Goal: Understand process/instructions: Learn about a topic

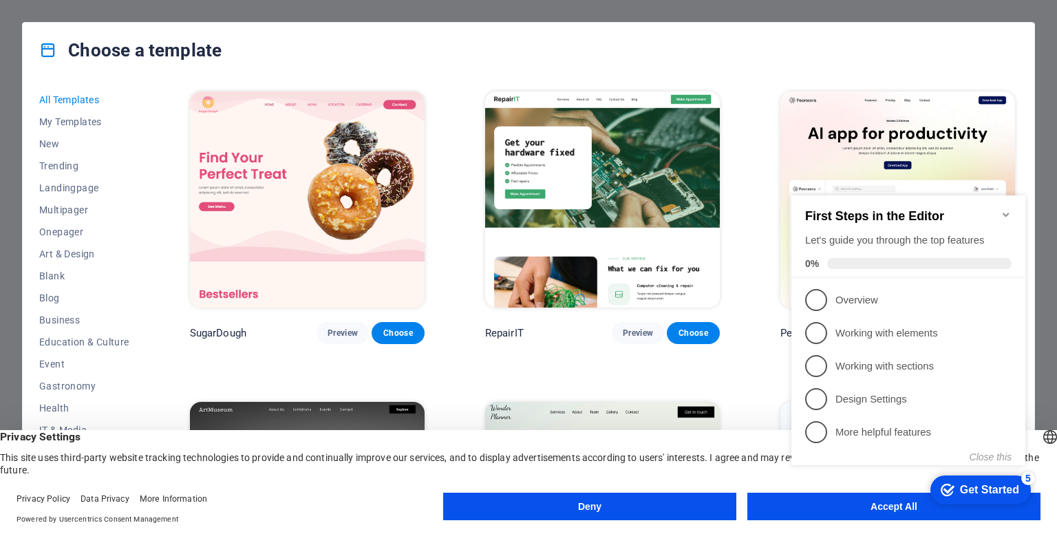
click at [866, 513] on appcues-checklist "Contextual help checklist present on screen" at bounding box center [911, 344] width 251 height 339
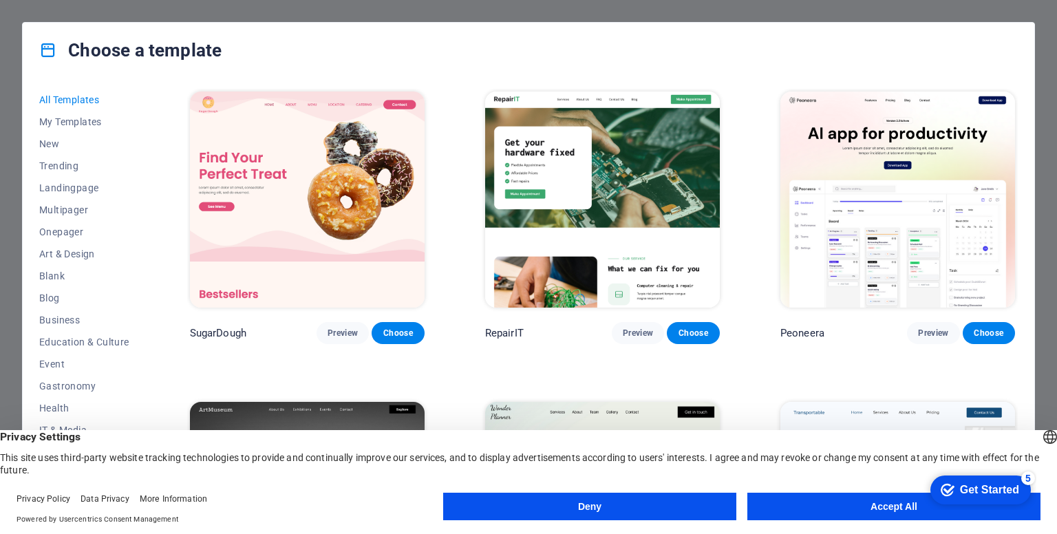
click at [861, 512] on button "Accept All" at bounding box center [893, 507] width 293 height 28
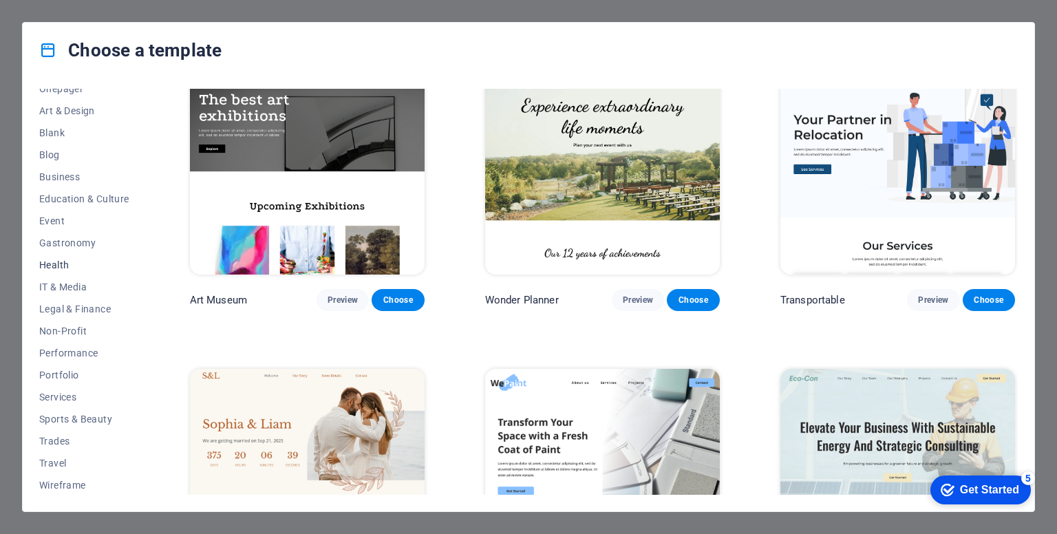
scroll to position [144, 0]
click at [93, 421] on span "Sports & Beauty" at bounding box center [84, 418] width 90 height 11
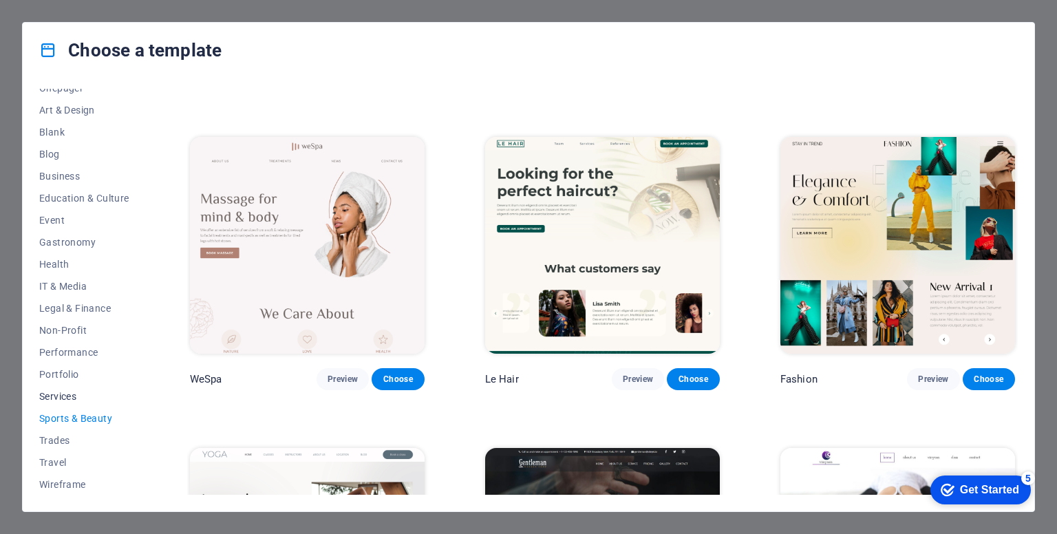
scroll to position [0, 0]
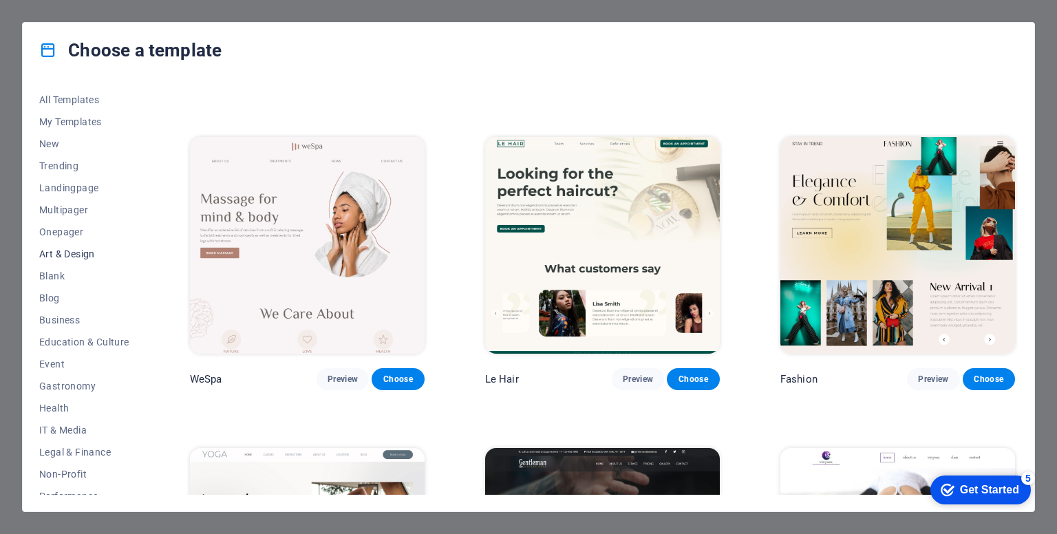
click at [85, 259] on span "Art & Design" at bounding box center [84, 253] width 90 height 11
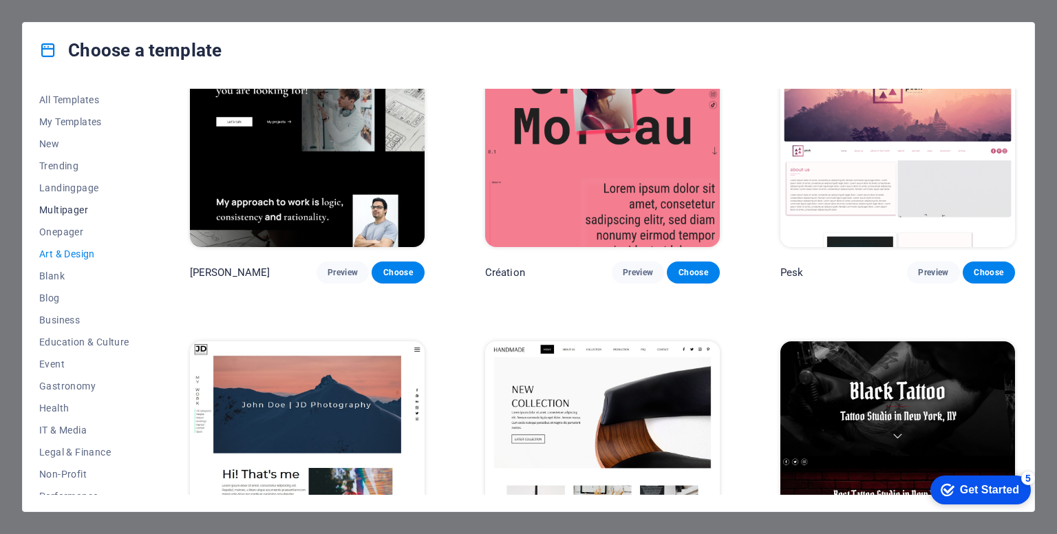
click at [78, 215] on span "Multipager" at bounding box center [84, 209] width 90 height 11
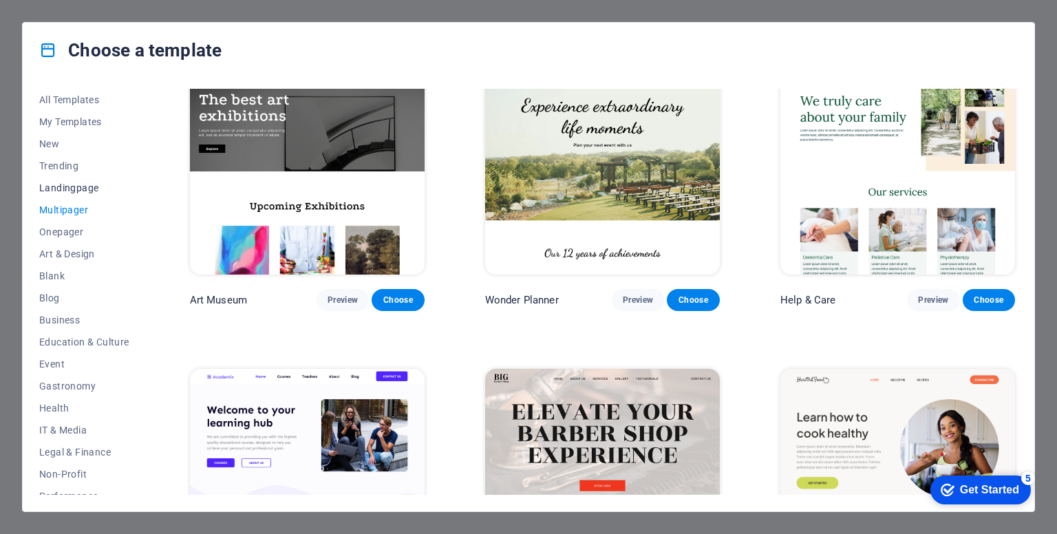
click at [66, 190] on span "Landingpage" at bounding box center [84, 187] width 90 height 11
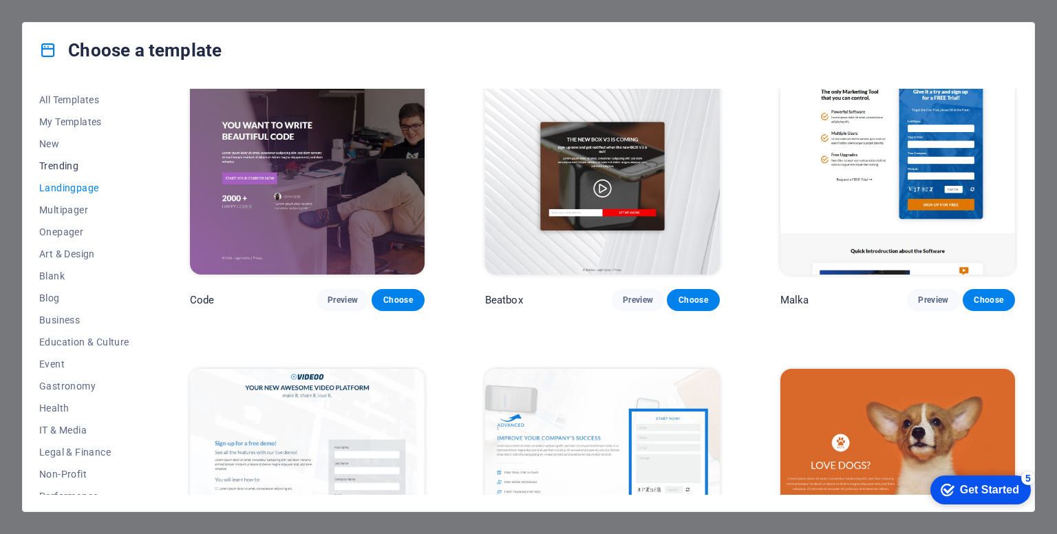
click at [62, 171] on button "Trending" at bounding box center [84, 166] width 90 height 22
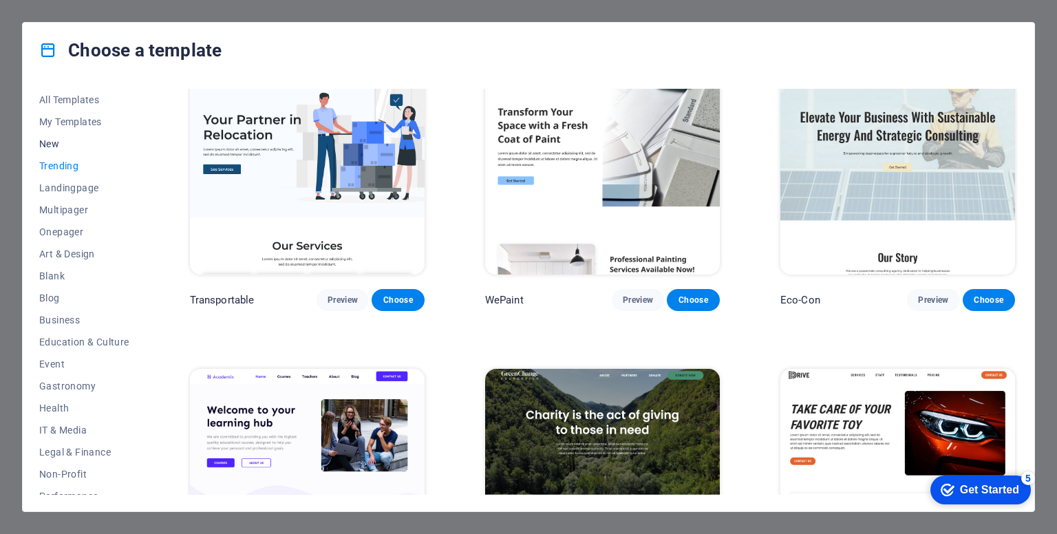
click at [63, 145] on span "New" at bounding box center [84, 143] width 90 height 11
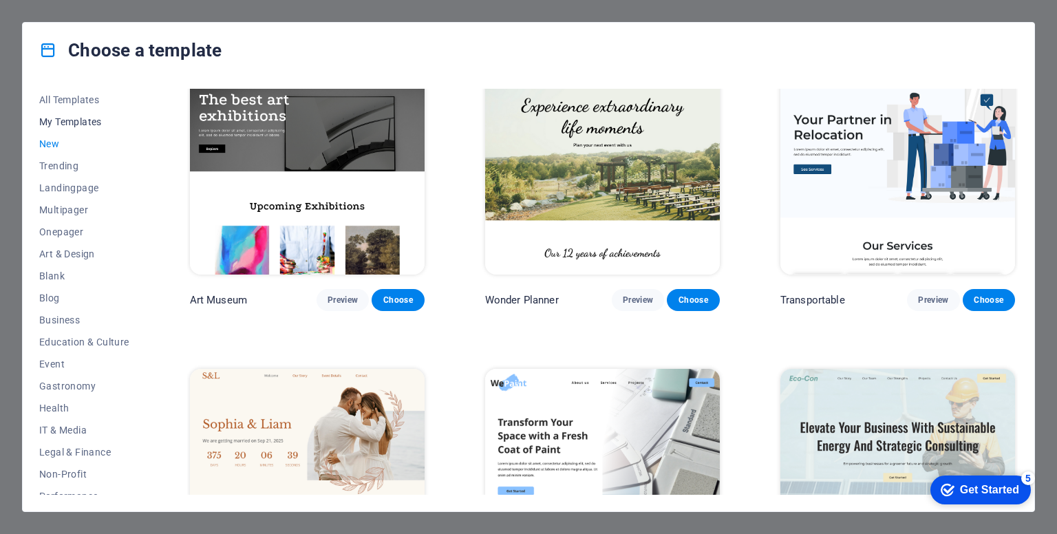
click at [63, 125] on span "My Templates" at bounding box center [84, 121] width 90 height 11
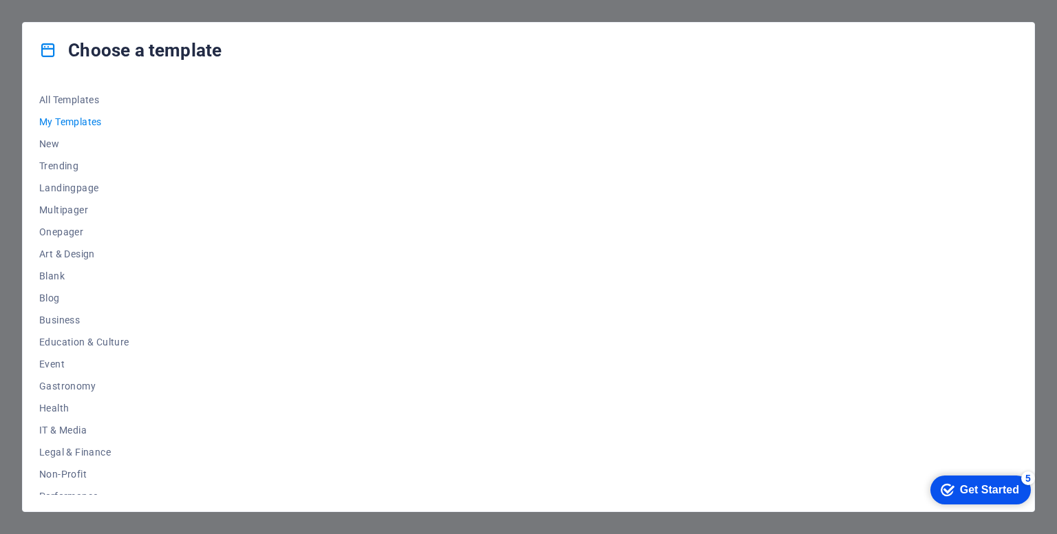
scroll to position [0, 0]
click at [64, 106] on button "All Templates" at bounding box center [84, 100] width 90 height 22
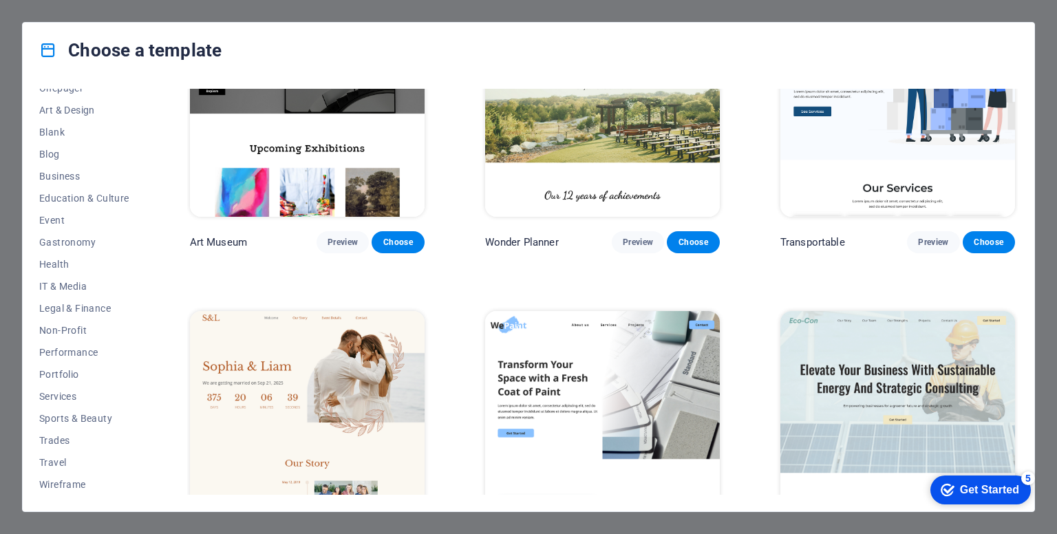
scroll to position [551, 0]
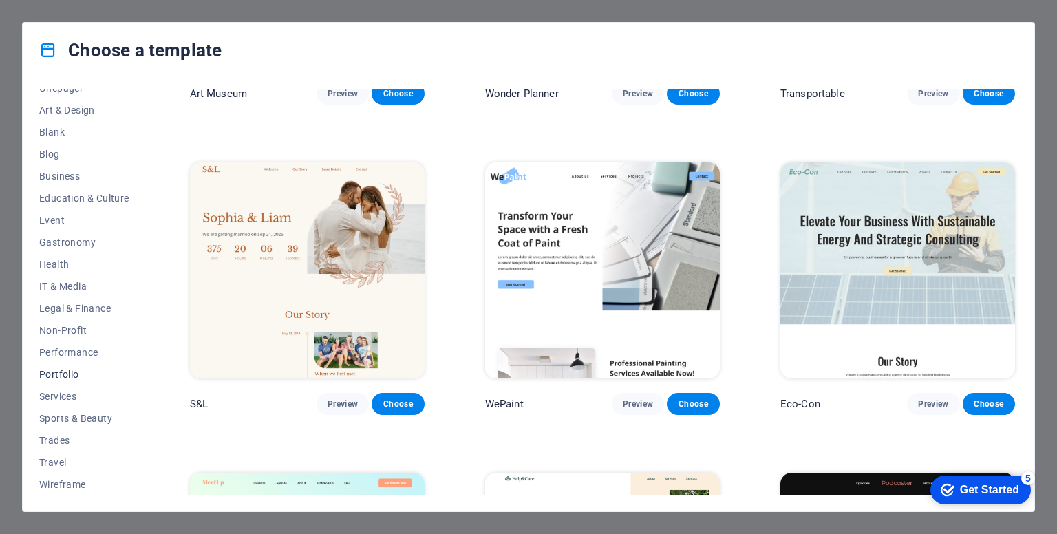
click at [74, 374] on span "Portfolio" at bounding box center [84, 374] width 90 height 11
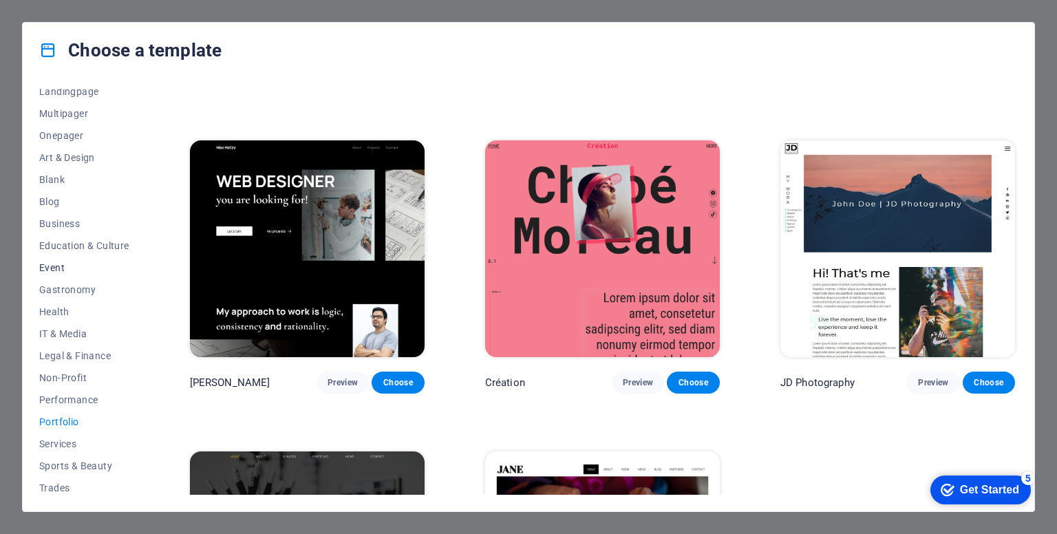
scroll to position [75, 0]
click at [73, 356] on span "IT & Media" at bounding box center [84, 355] width 90 height 11
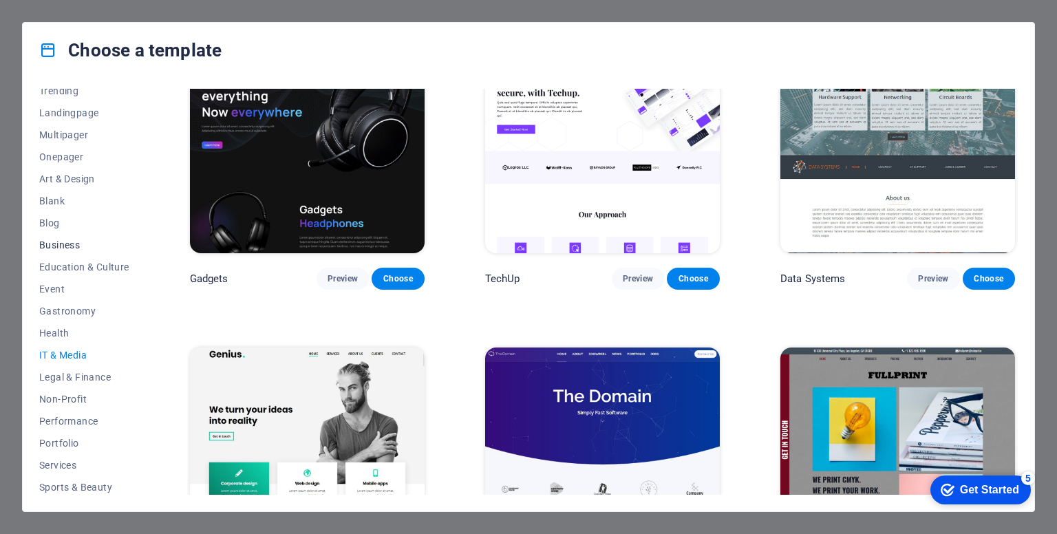
click at [70, 241] on span "Business" at bounding box center [84, 245] width 90 height 11
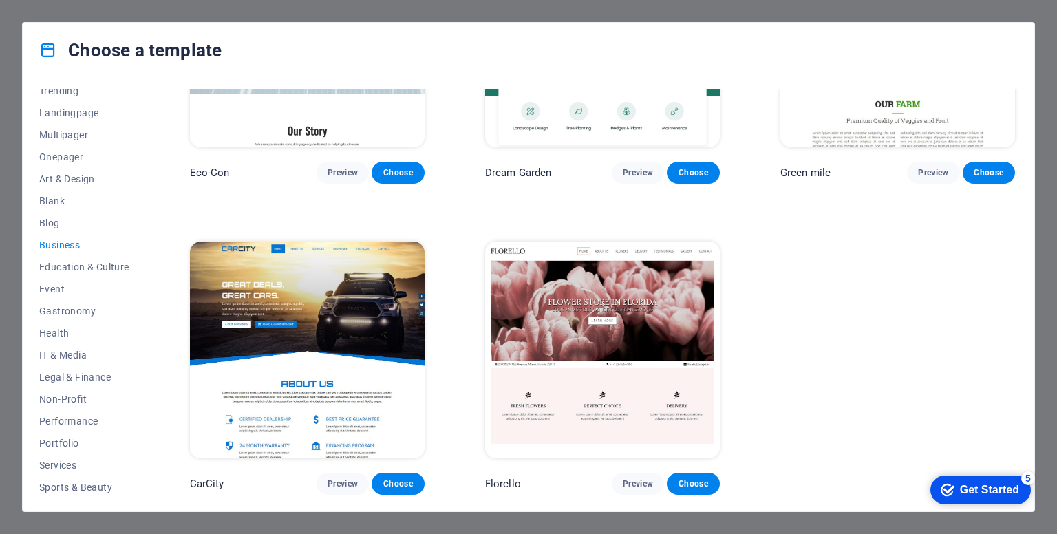
scroll to position [0, 0]
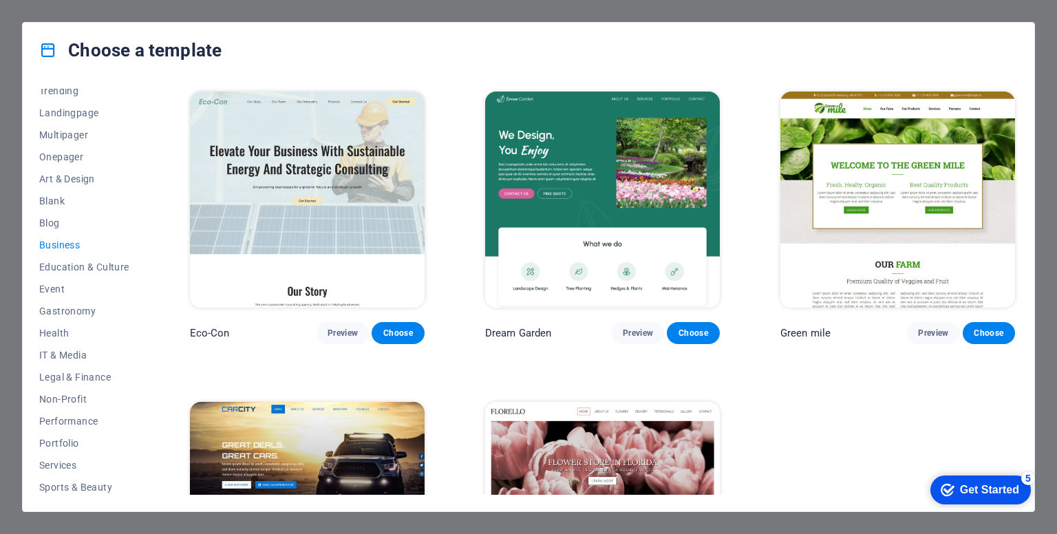
click at [302, 218] on img at bounding box center [307, 200] width 235 height 216
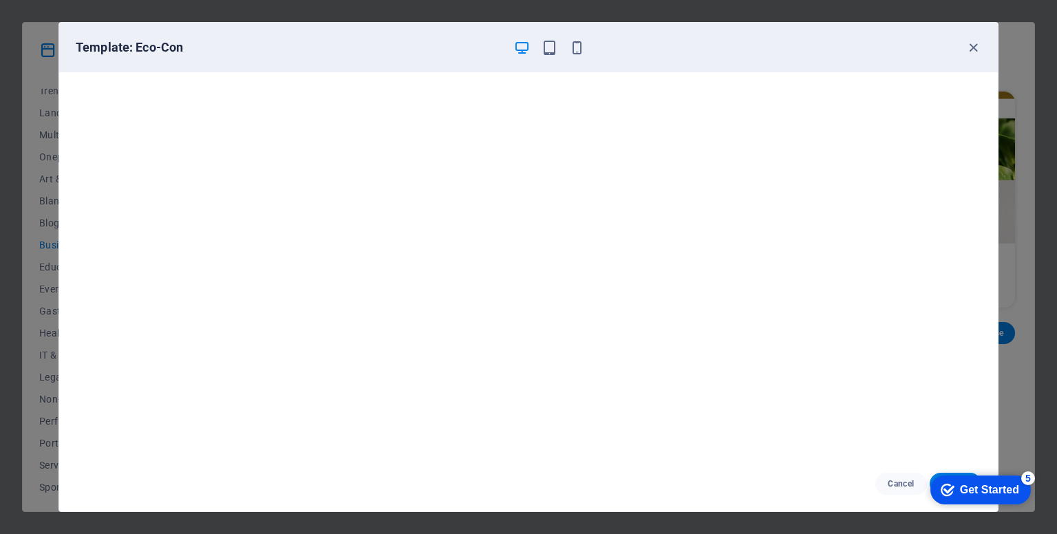
scroll to position [3, 0]
drag, startPoint x: 1914, startPoint y: 910, endPoint x: 1130, endPoint y: 697, distance: 812.3
click at [997, 491] on div "Get Started" at bounding box center [989, 490] width 59 height 12
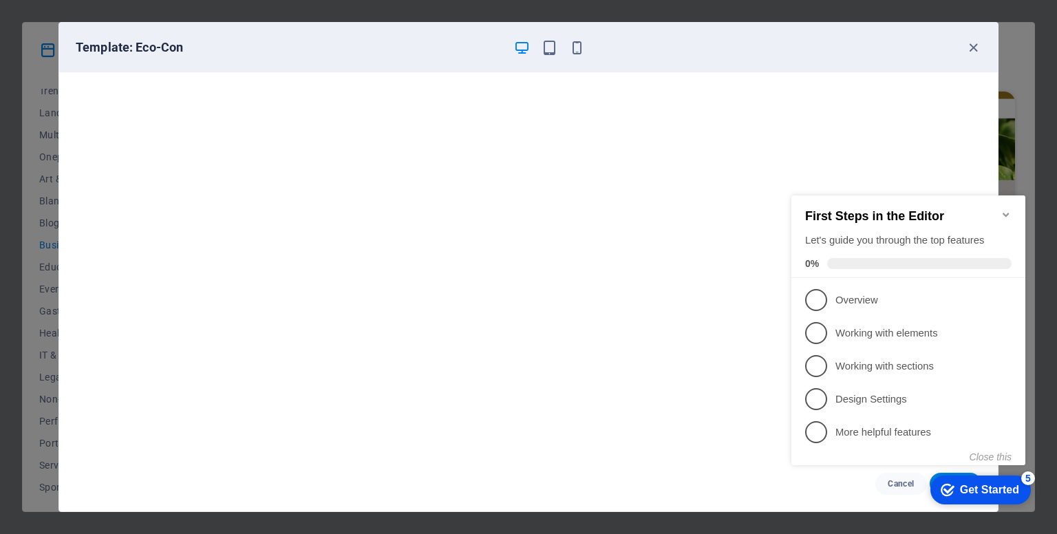
click at [991, 488] on div "Get Started" at bounding box center [989, 490] width 59 height 12
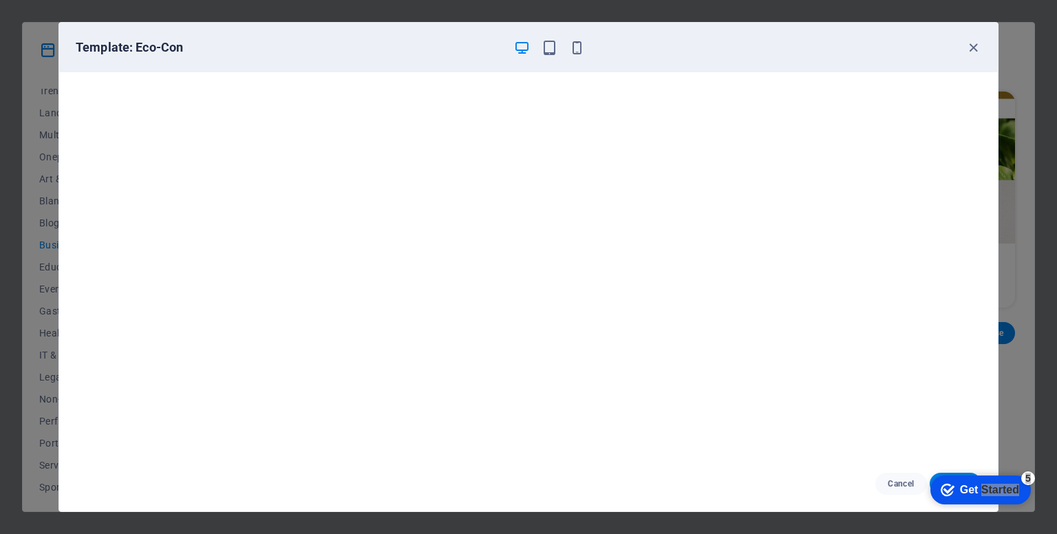
click at [1019, 496] on div "Get Started" at bounding box center [989, 490] width 59 height 12
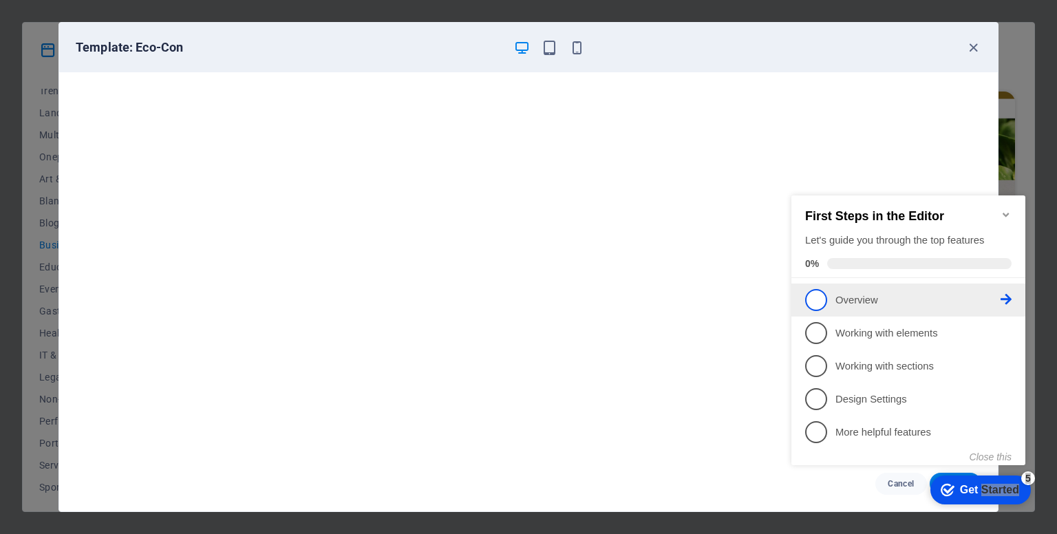
click at [863, 301] on p "Overview - incomplete" at bounding box center [918, 300] width 165 height 14
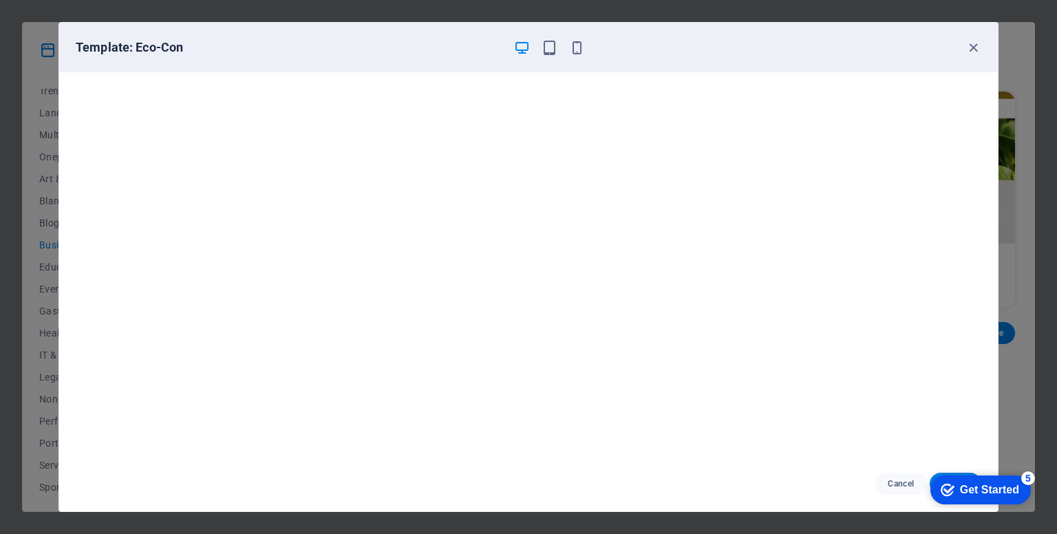
click at [977, 489] on div "Get Started" at bounding box center [989, 490] width 59 height 12
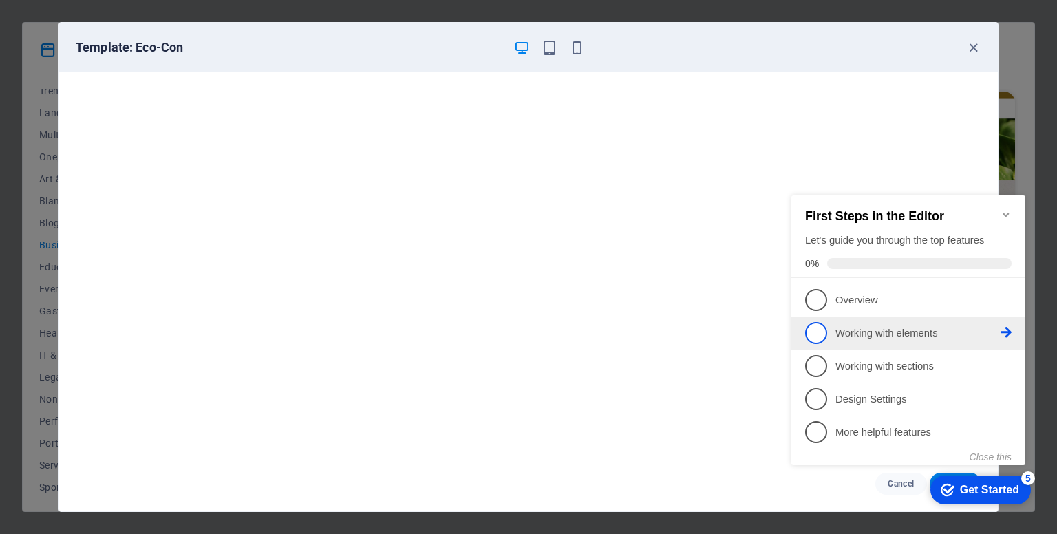
click at [869, 330] on p "Working with elements - incomplete" at bounding box center [918, 333] width 165 height 14
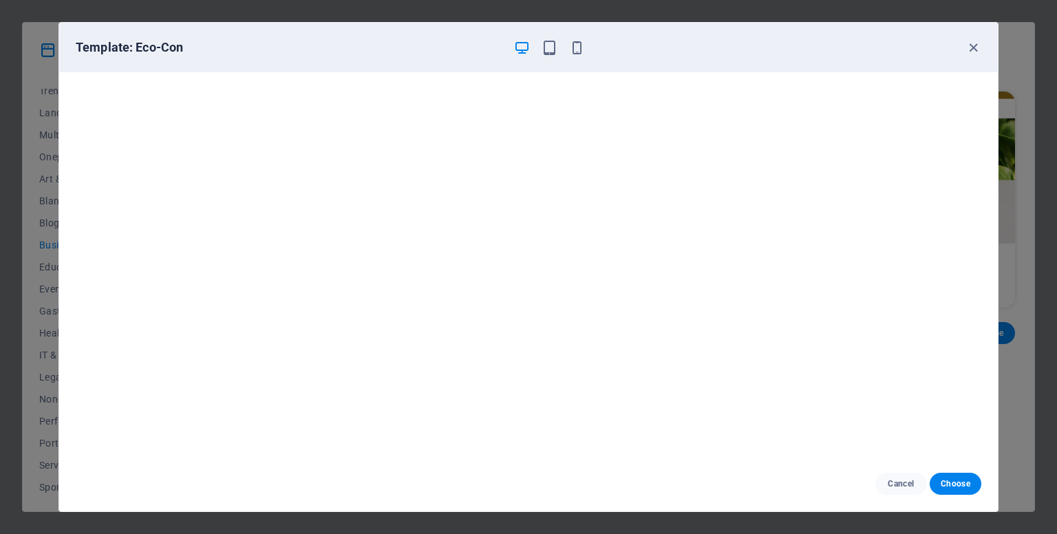
scroll to position [0, 0]
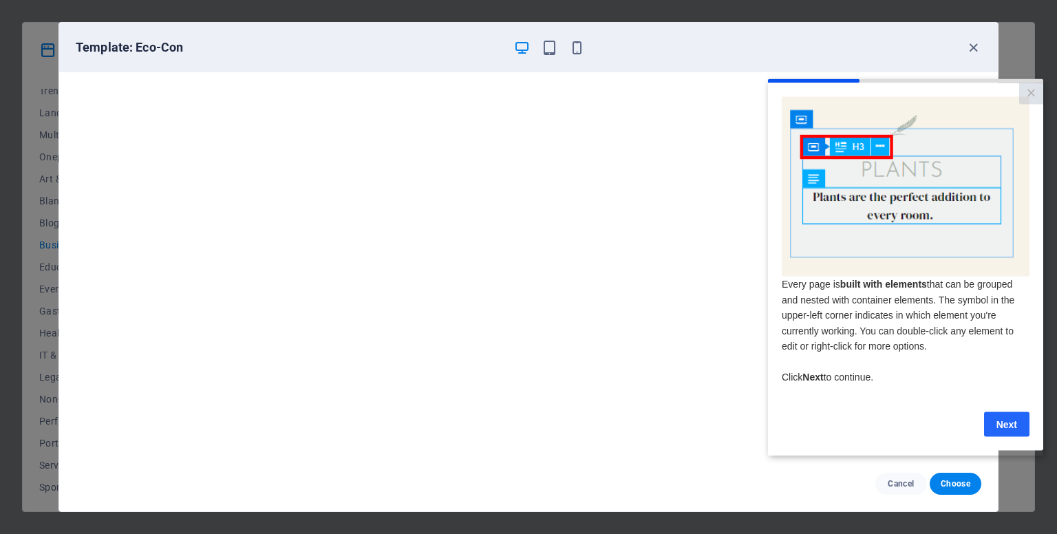
click at [1010, 432] on link "Next" at bounding box center [1006, 424] width 45 height 25
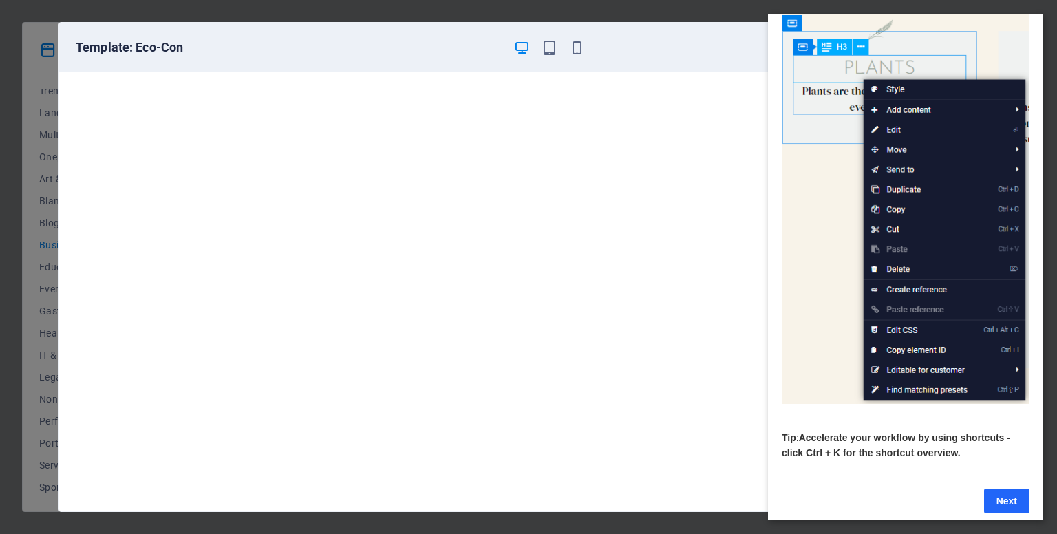
scroll to position [90, 0]
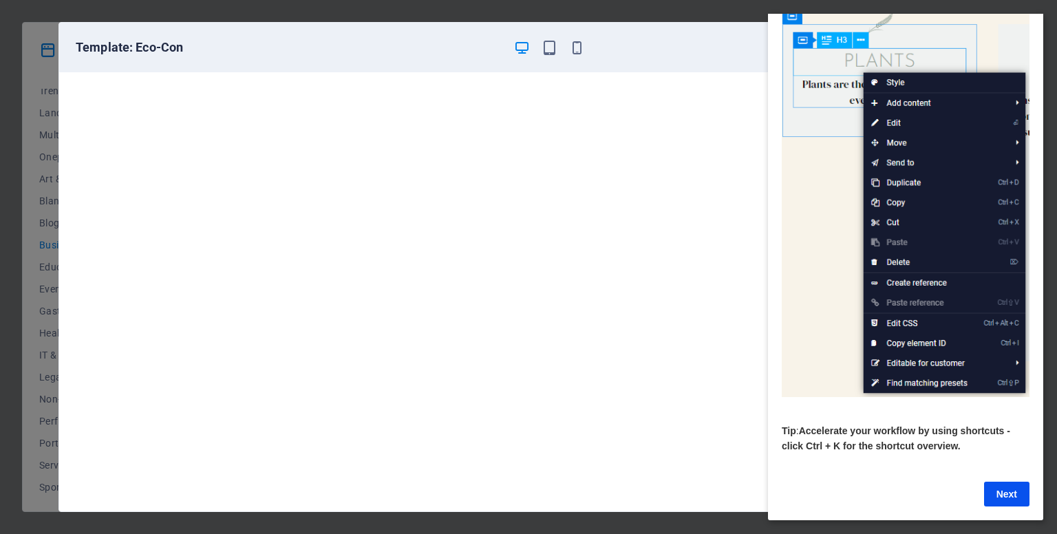
click at [1016, 488] on link "Next" at bounding box center [1006, 494] width 45 height 25
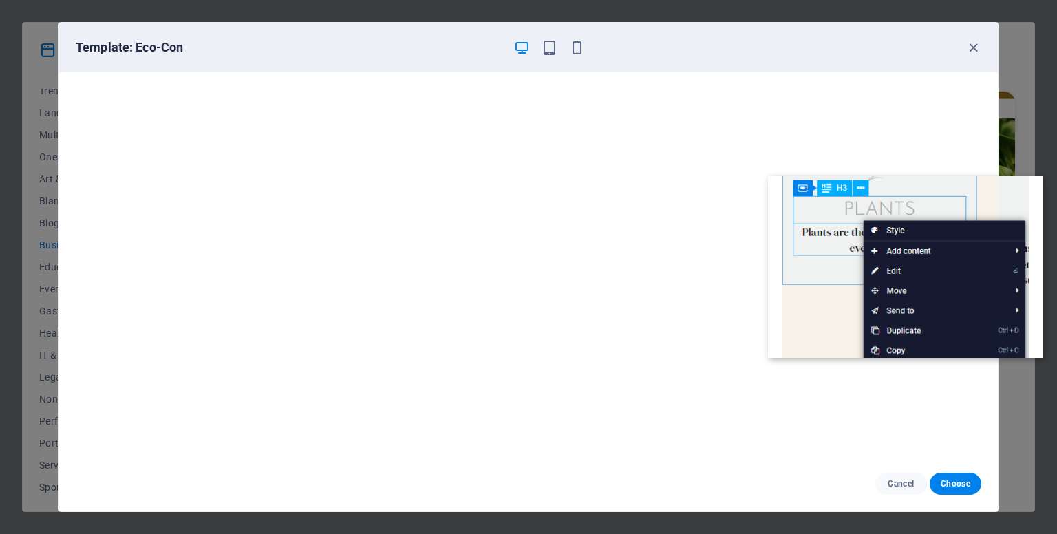
scroll to position [0, 0]
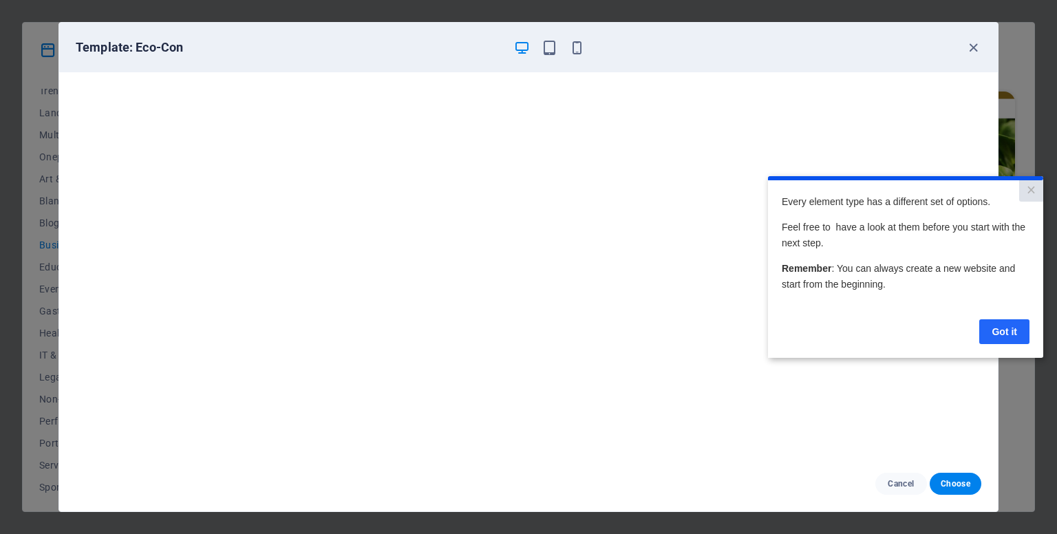
click at [1008, 334] on link "Got it" at bounding box center [1004, 331] width 50 height 25
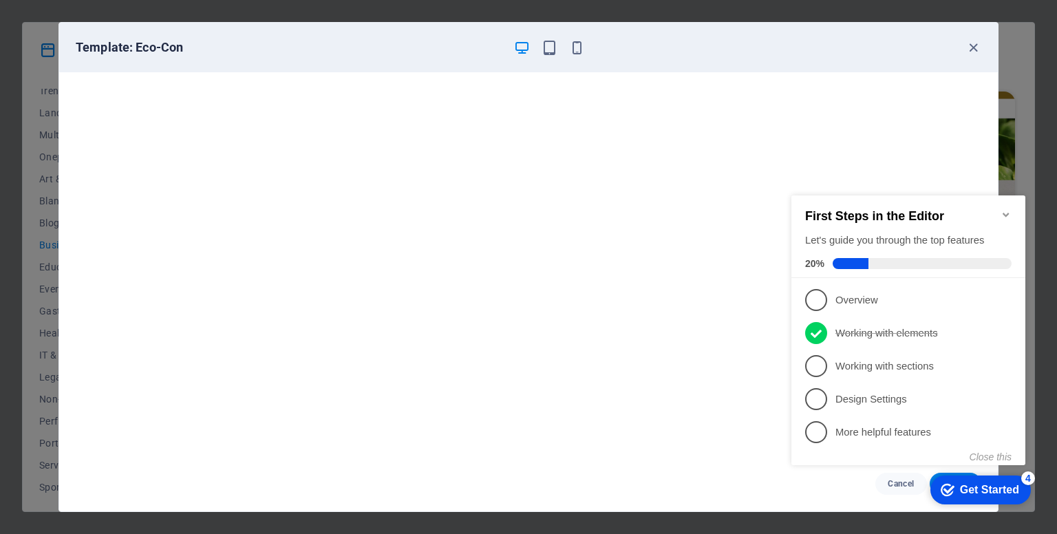
click at [1019, 490] on div "checkmark Get Started 4" at bounding box center [981, 490] width 100 height 29
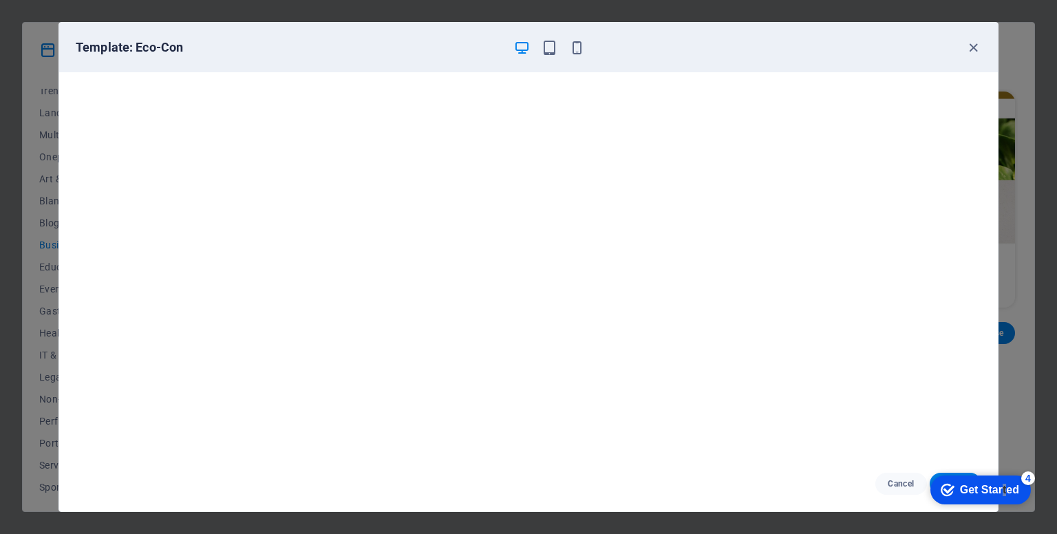
click at [1019, 496] on div "Get Started" at bounding box center [989, 490] width 59 height 12
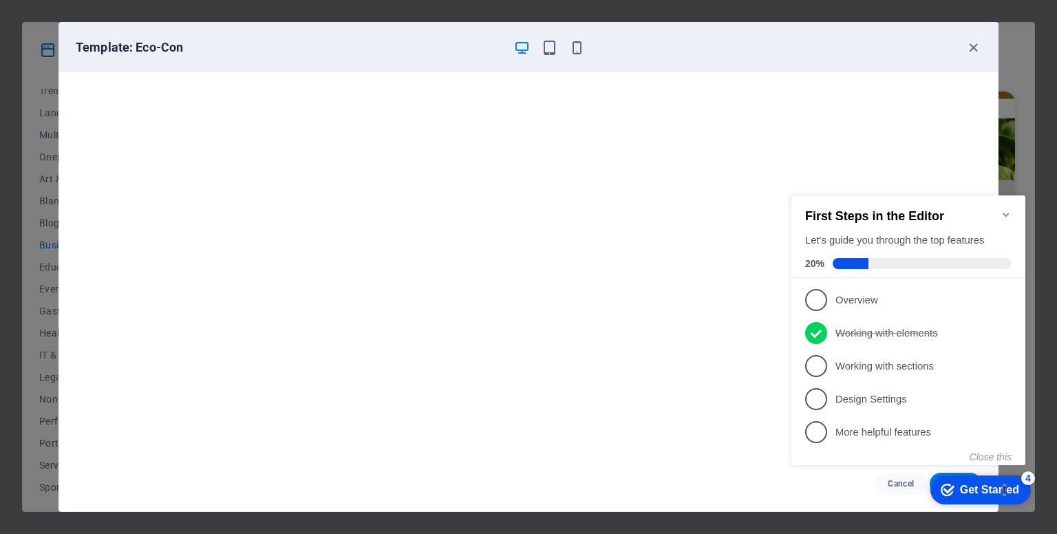
click at [1002, 490] on div "Get Started" at bounding box center [989, 490] width 59 height 12
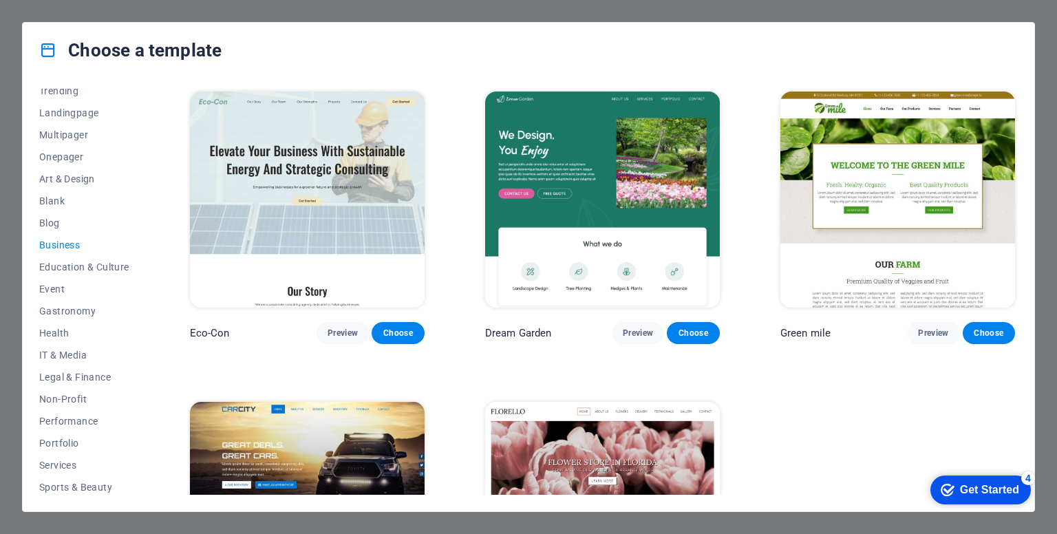
drag, startPoint x: 1016, startPoint y: 381, endPoint x: 934, endPoint y: 412, distance: 87.8
click at [934, 412] on div "Eco-Con Preview Choose Dream Garden Preview Choose Green mile Preview Choose Ca…" at bounding box center [602, 372] width 831 height 566
click at [342, 218] on img at bounding box center [307, 200] width 235 height 216
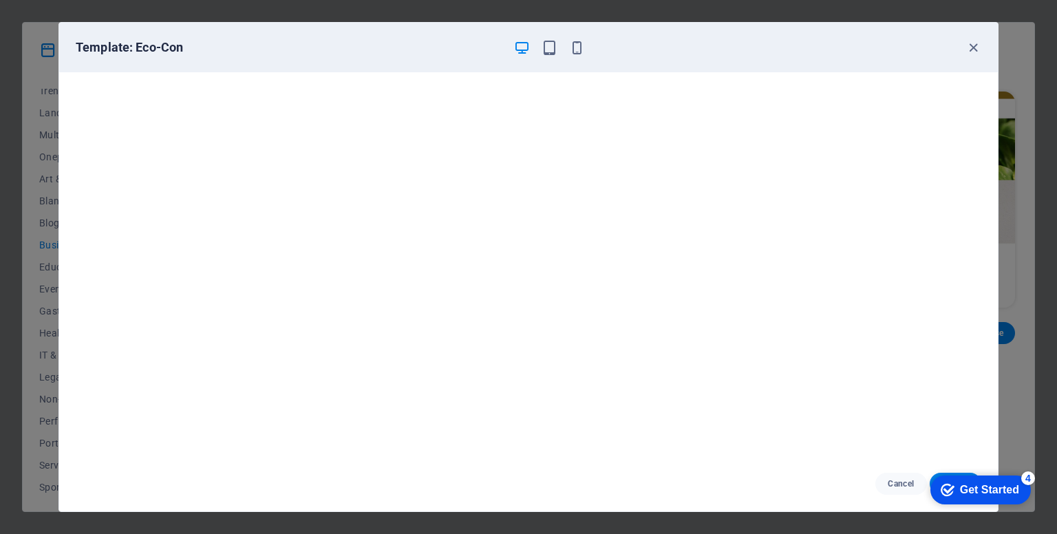
drag, startPoint x: 981, startPoint y: 487, endPoint x: 1115, endPoint y: 783, distance: 325.3
click at [981, 488] on div "Get Started" at bounding box center [989, 490] width 59 height 12
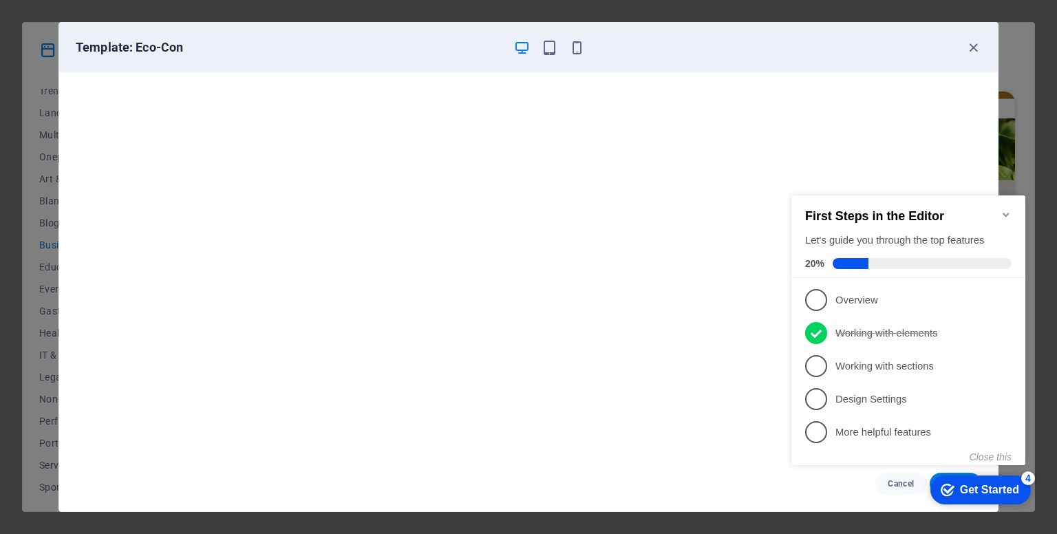
click at [1004, 493] on div "Get Started" at bounding box center [989, 490] width 59 height 12
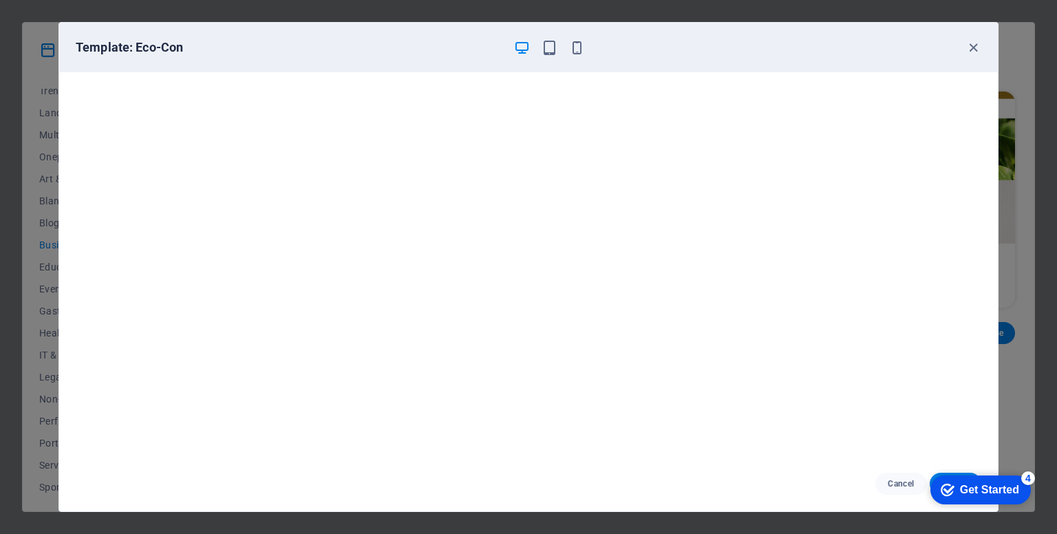
drag, startPoint x: 805, startPoint y: 35, endPoint x: 746, endPoint y: 21, distance: 60.8
click at [746, 22] on div "Template: Eco-Con Cancel Choose" at bounding box center [529, 267] width 940 height 490
drag, startPoint x: 939, startPoint y: 485, endPoint x: 1134, endPoint y: 781, distance: 354.9
click at [996, 489] on div "checkmark Get Started 4" at bounding box center [980, 490] width 78 height 14
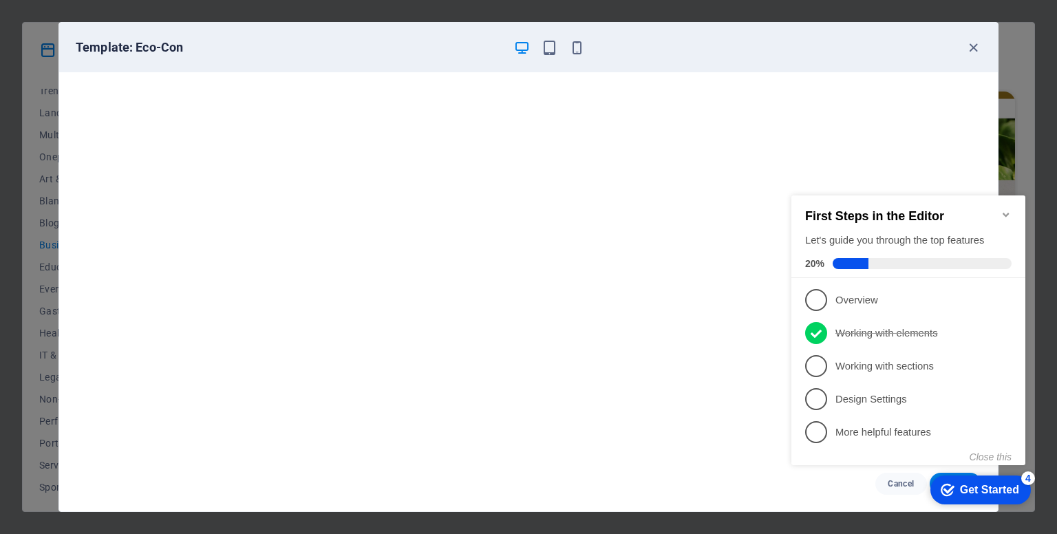
click at [899, 440] on link "5 More helpful features - incomplete" at bounding box center [908, 432] width 206 height 22
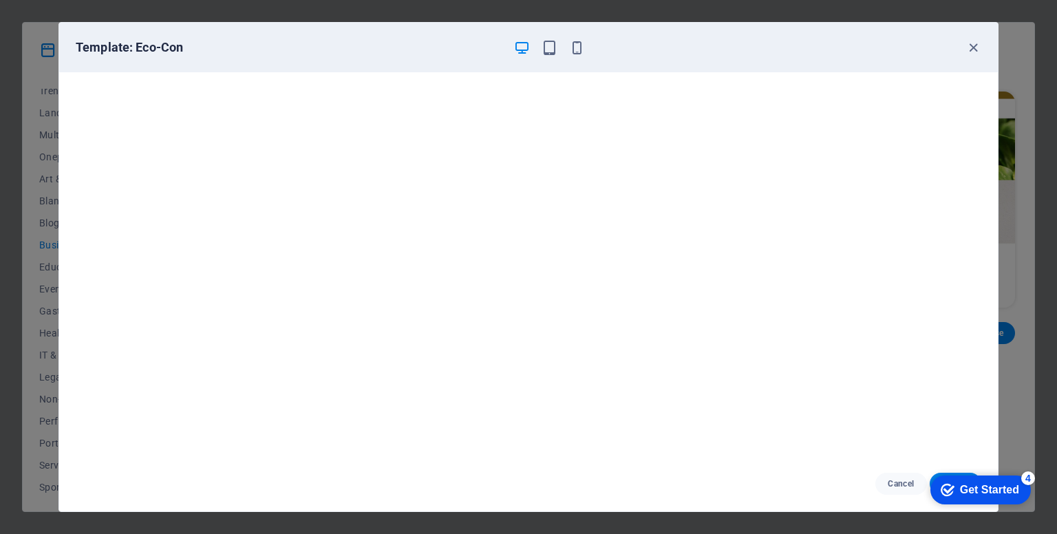
click at [1002, 487] on div "Get Started" at bounding box center [989, 490] width 59 height 12
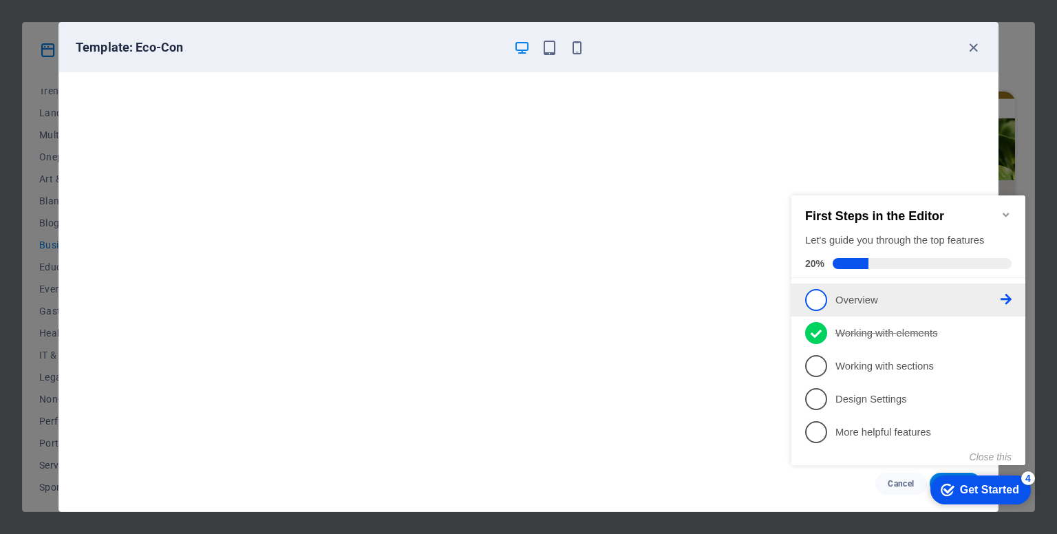
click at [860, 289] on link "1 Overview - incomplete" at bounding box center [908, 300] width 206 height 22
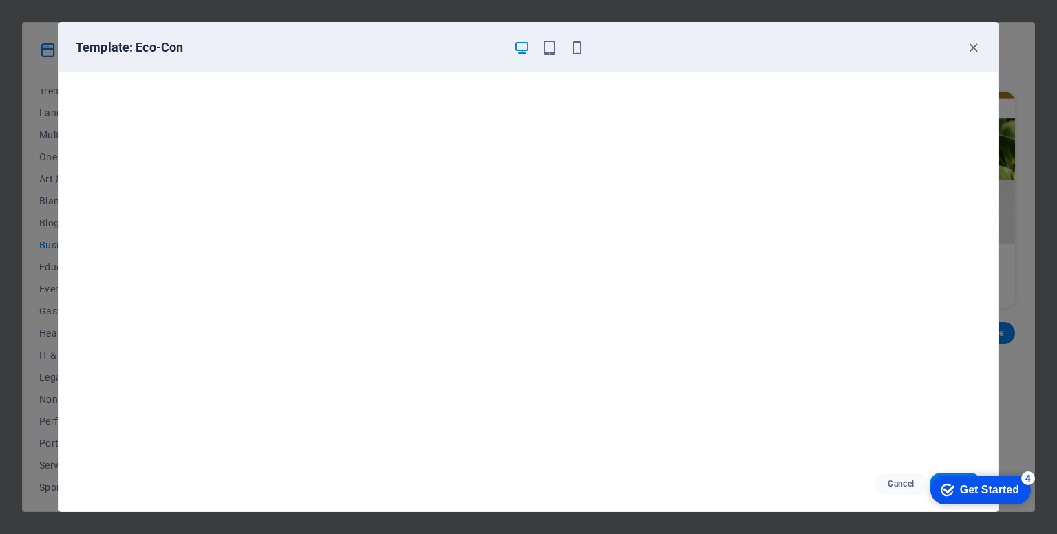
click at [997, 495] on div "Get Started" at bounding box center [989, 490] width 59 height 12
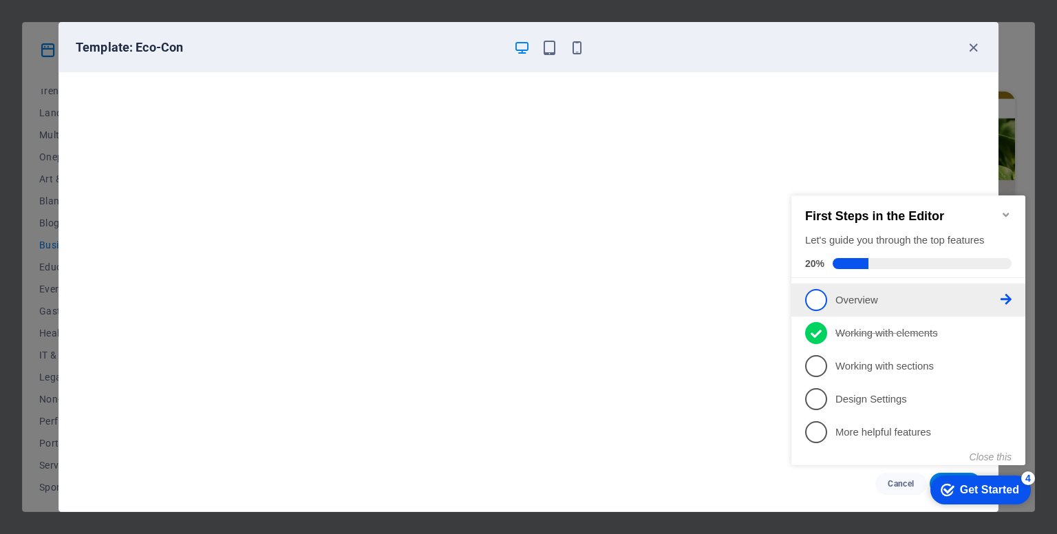
click at [867, 306] on link "1 Overview - incomplete" at bounding box center [908, 300] width 206 height 22
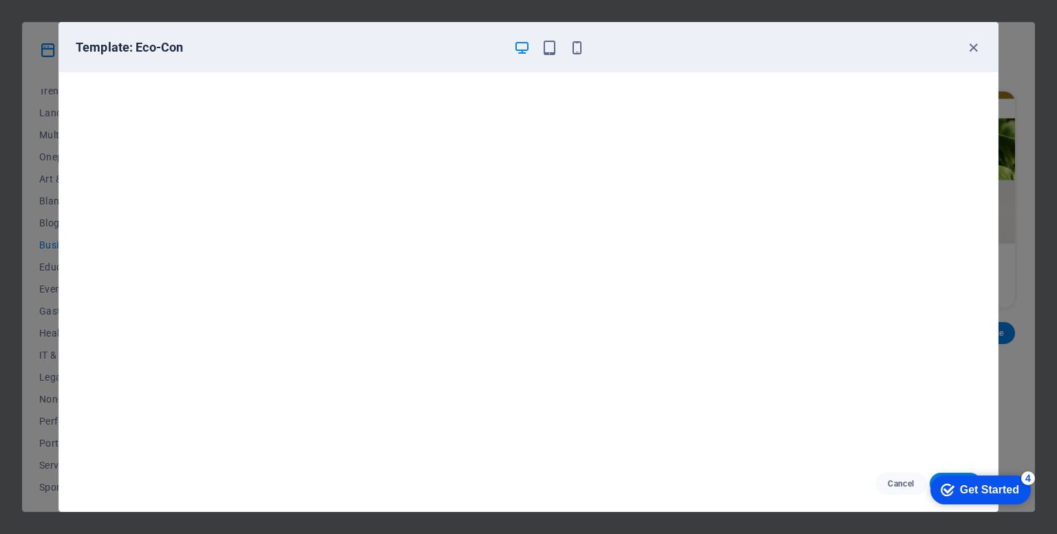
click at [1019, 496] on div "Get Started" at bounding box center [989, 490] width 59 height 12
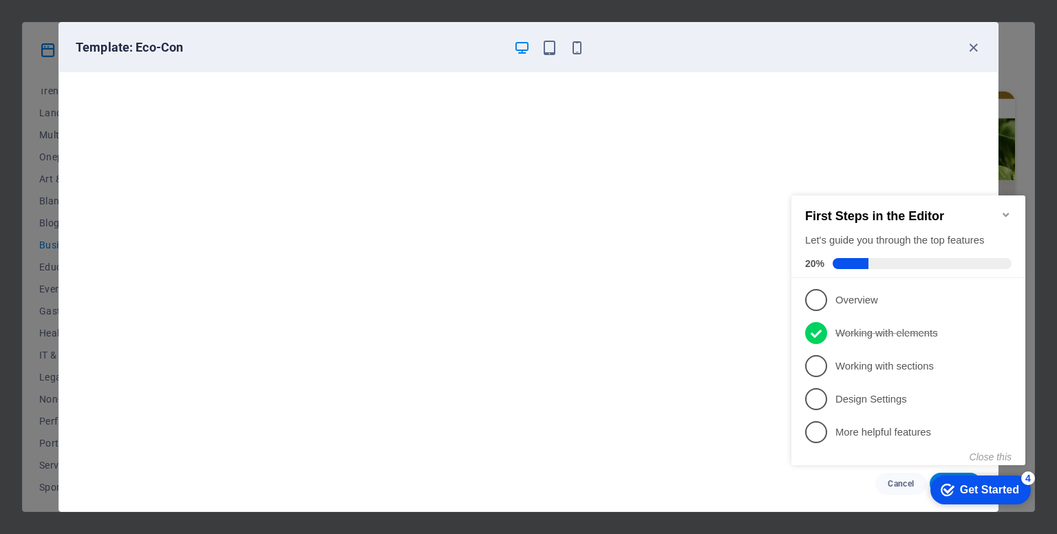
click at [1005, 213] on icon "Minimize checklist" at bounding box center [1006, 215] width 6 height 4
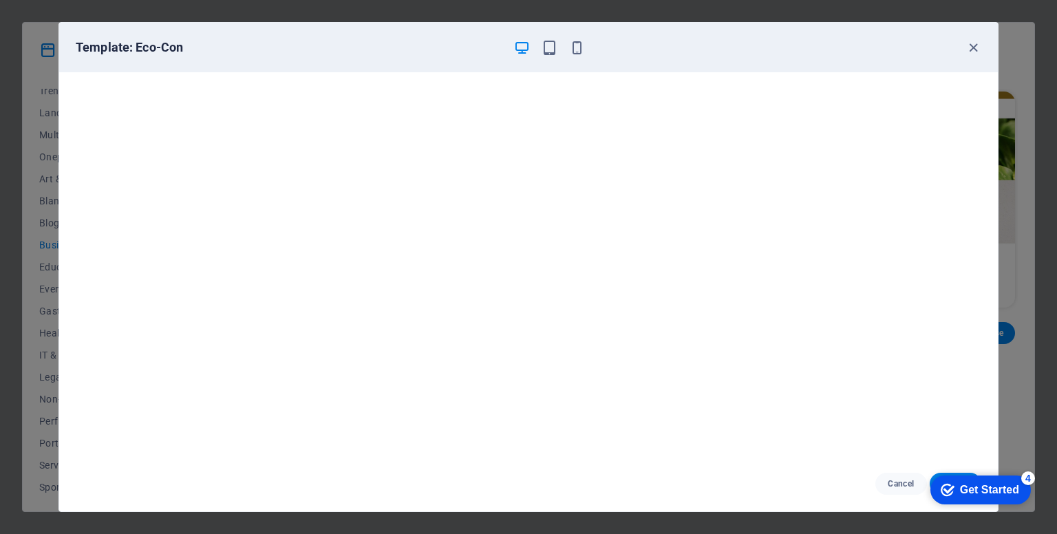
click at [937, 480] on div "checkmark Get Started 4" at bounding box center [981, 490] width 100 height 29
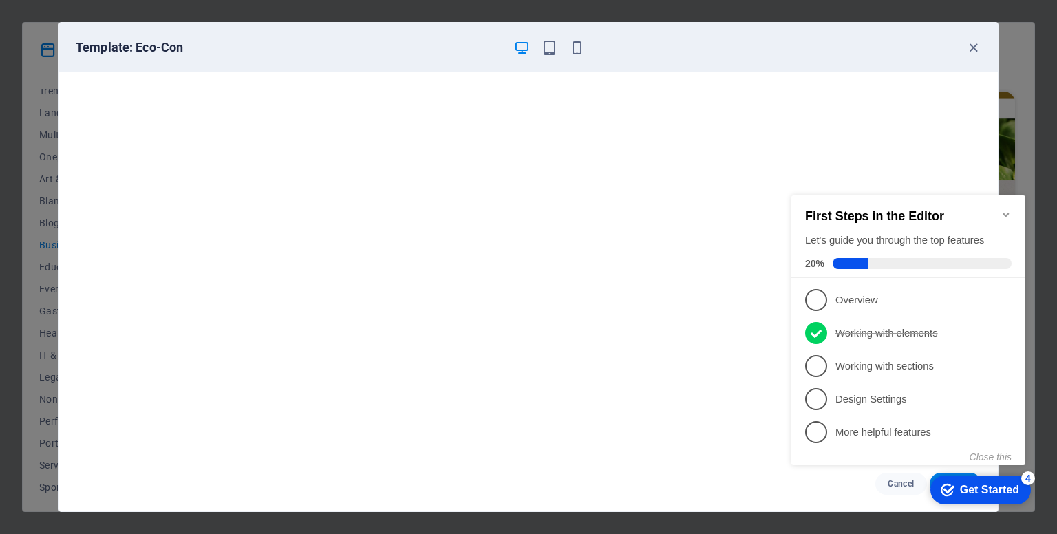
click at [950, 484] on icon "checkmark" at bounding box center [948, 490] width 14 height 14
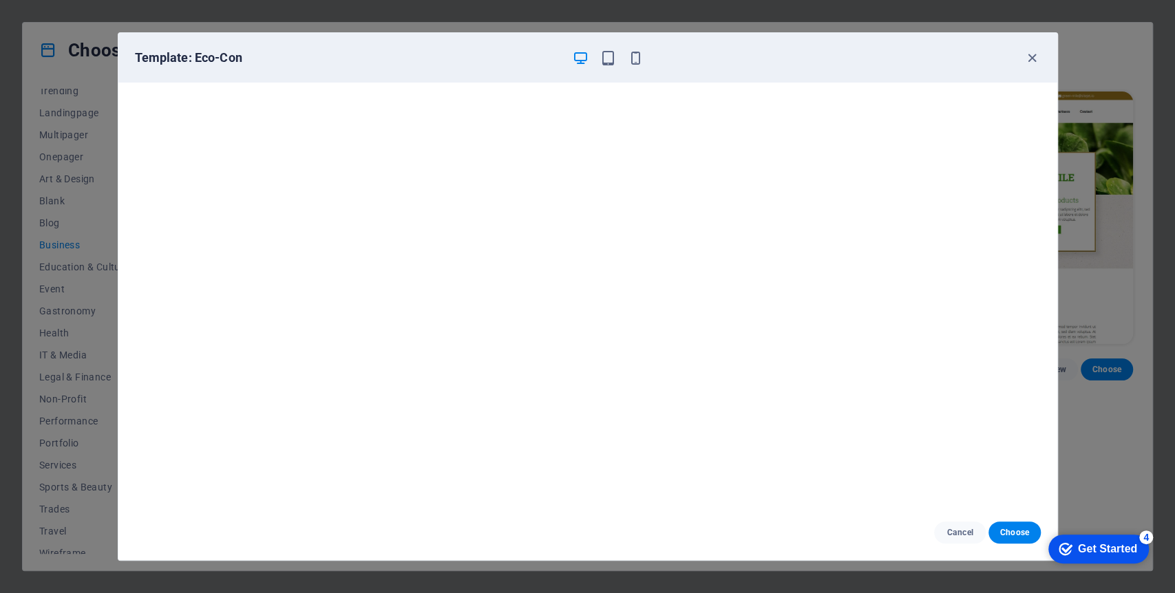
scroll to position [11, 0]
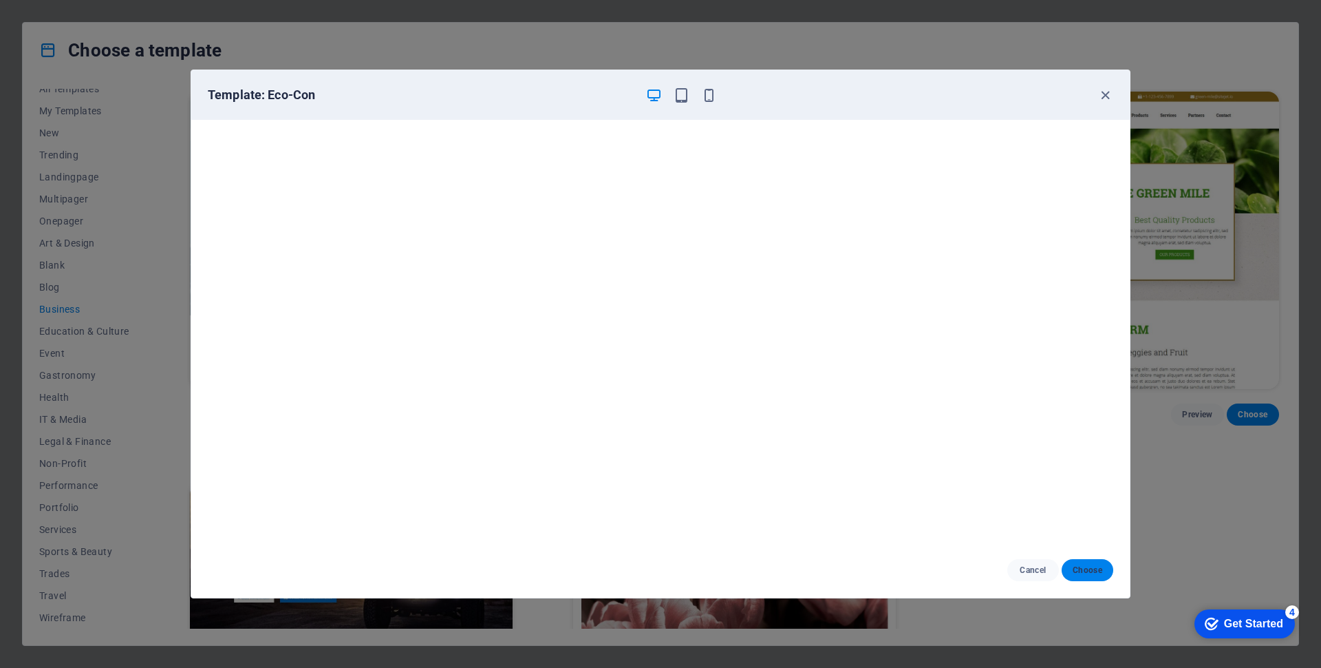
click at [1056, 533] on span "Choose" at bounding box center [1088, 569] width 30 height 11
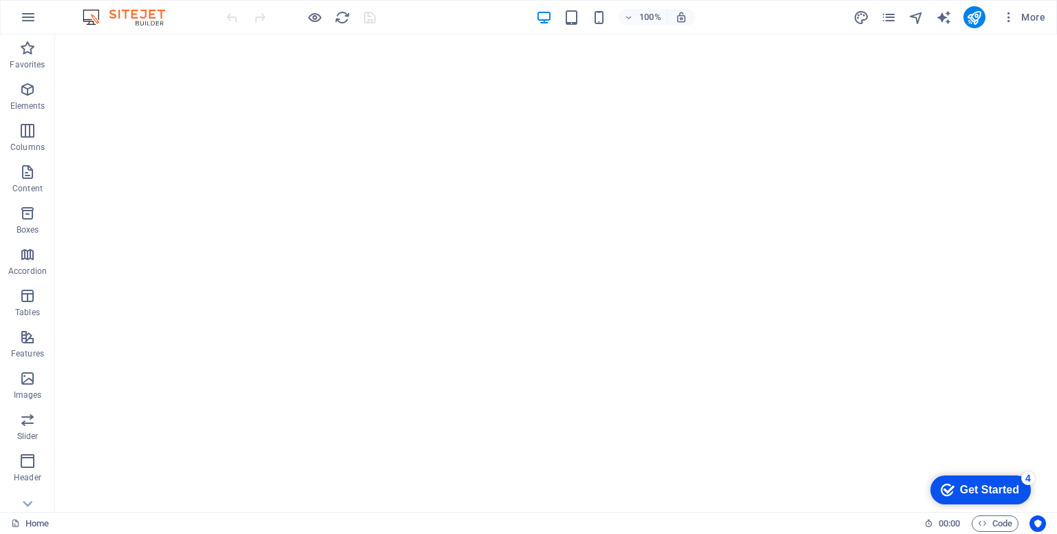
drag, startPoint x: 1004, startPoint y: 497, endPoint x: 1138, endPoint y: 778, distance: 311.2
click at [1005, 497] on div "checkmark Get Started 4" at bounding box center [981, 490] width 100 height 29
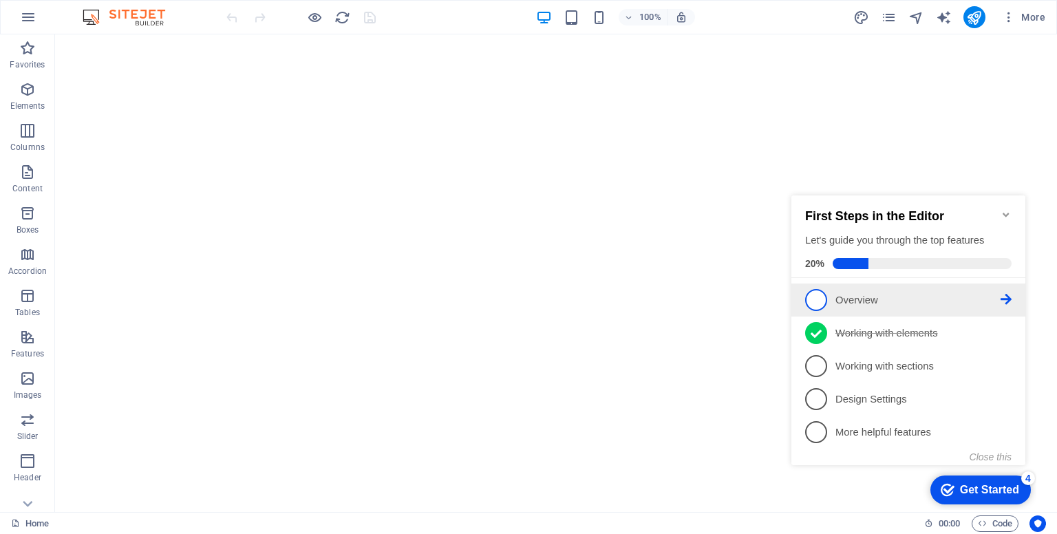
click at [828, 297] on link "1 Overview - incomplete" at bounding box center [908, 300] width 206 height 22
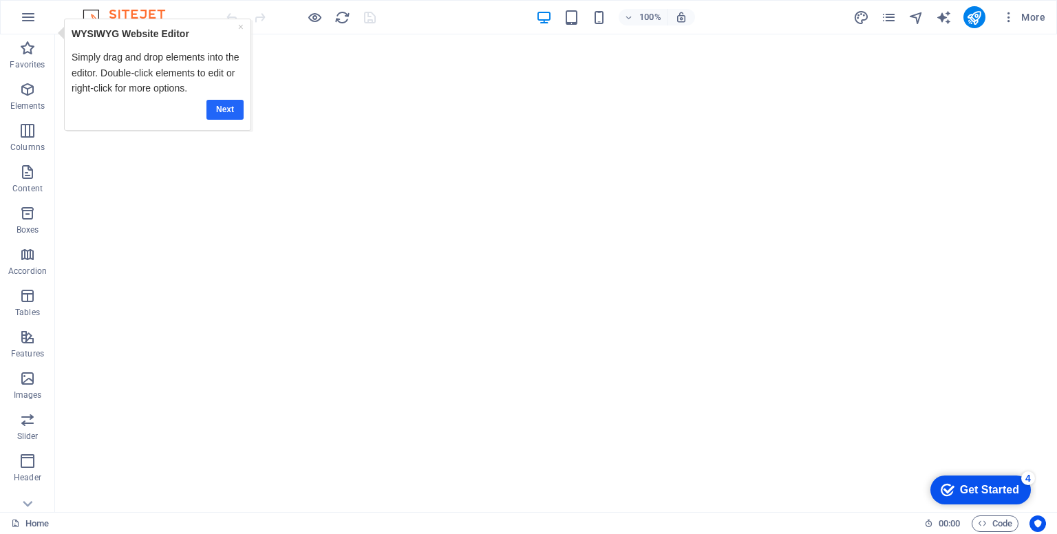
click at [236, 102] on link "Next" at bounding box center [224, 109] width 37 height 20
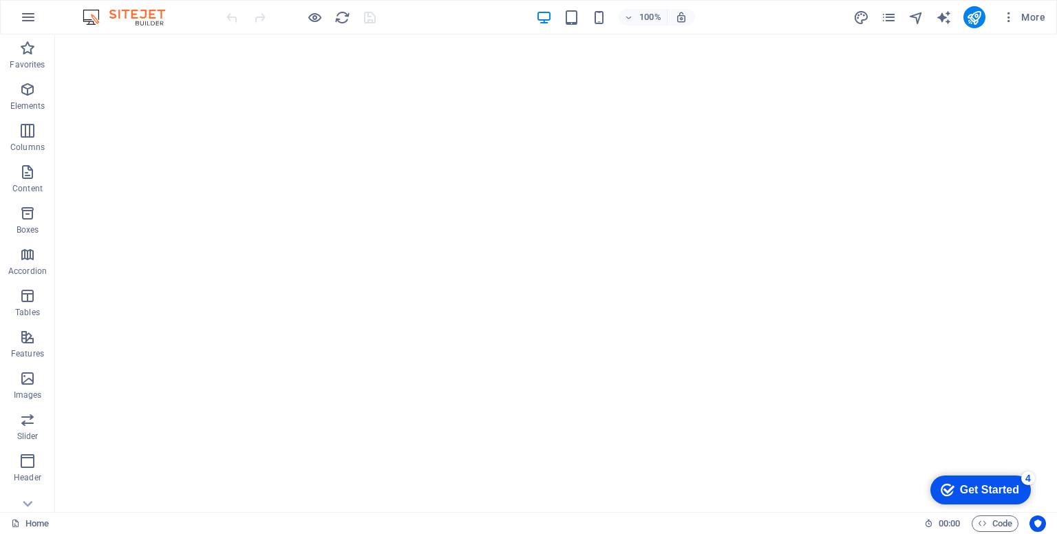
click at [986, 485] on div "Get Started" at bounding box center [989, 490] width 59 height 12
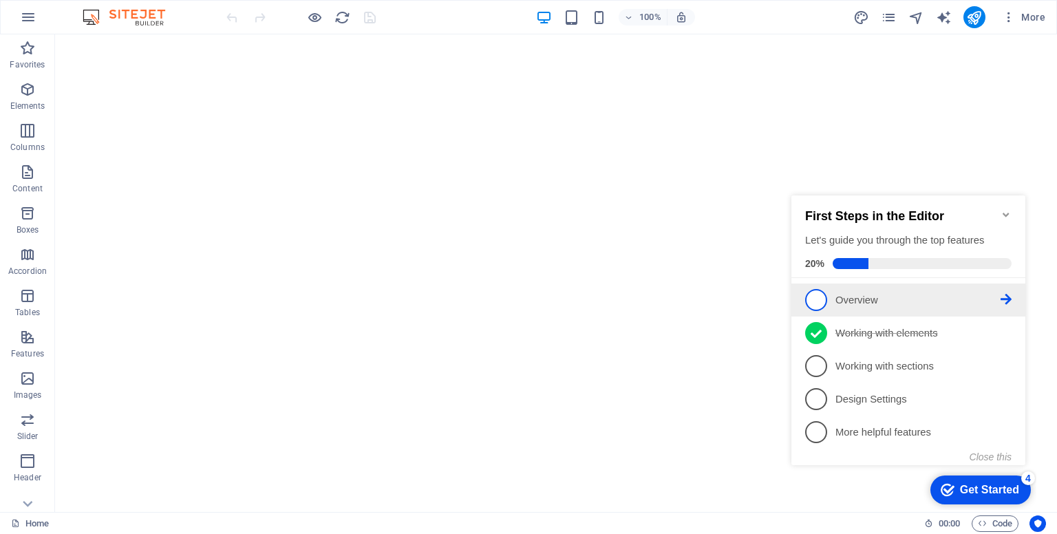
click at [871, 310] on li "1 Overview - incomplete" at bounding box center [909, 300] width 234 height 33
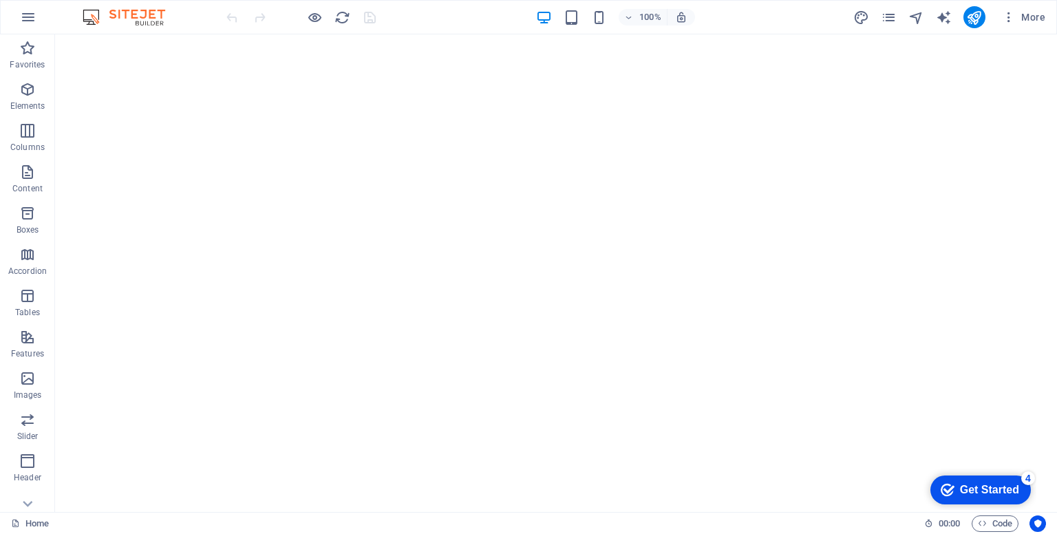
click at [991, 494] on div "Get Started" at bounding box center [989, 490] width 59 height 12
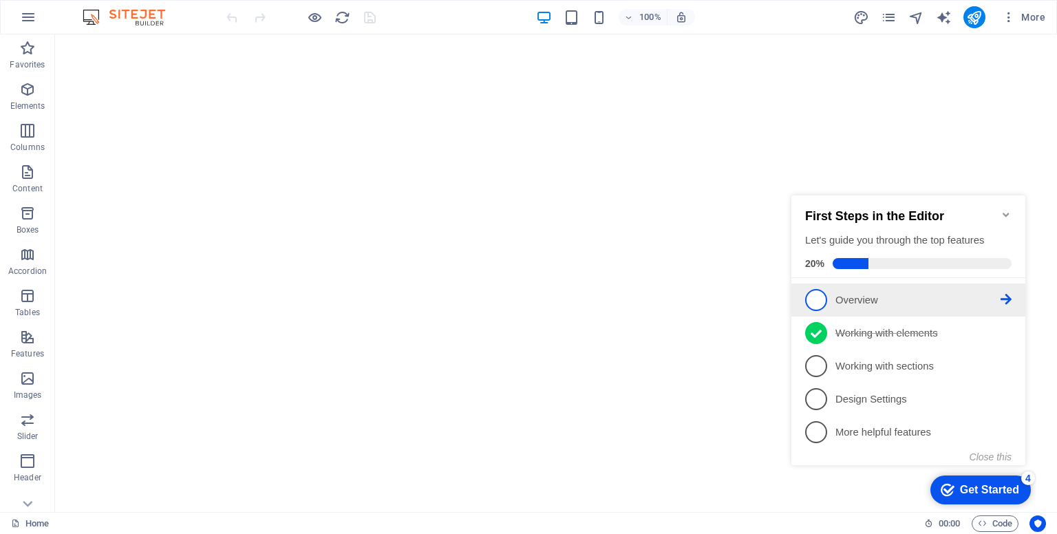
click at [1005, 299] on icon at bounding box center [1006, 299] width 11 height 11
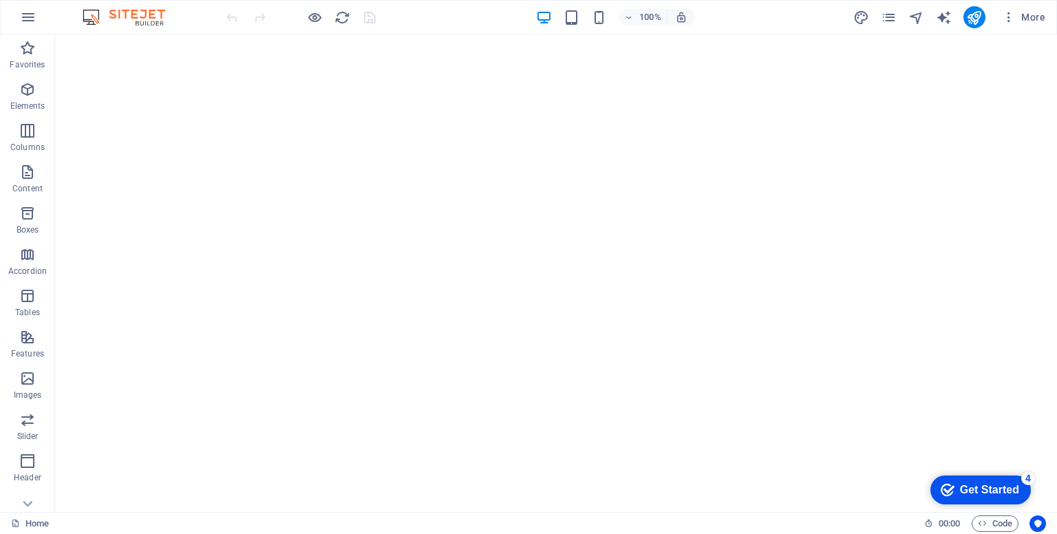
click at [988, 488] on div "Get Started" at bounding box center [989, 490] width 59 height 12
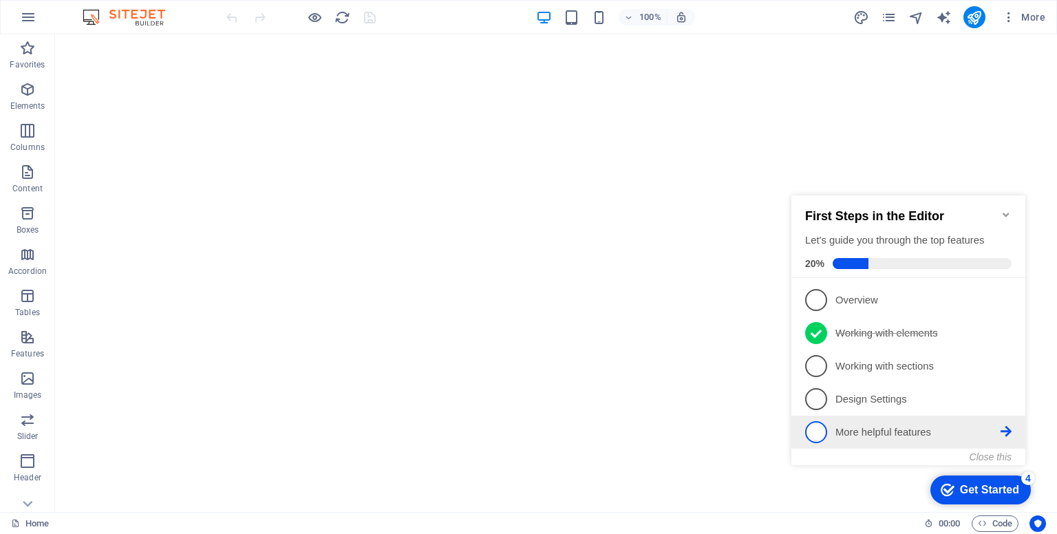
click at [849, 425] on p "More helpful features - incomplete" at bounding box center [918, 432] width 165 height 14
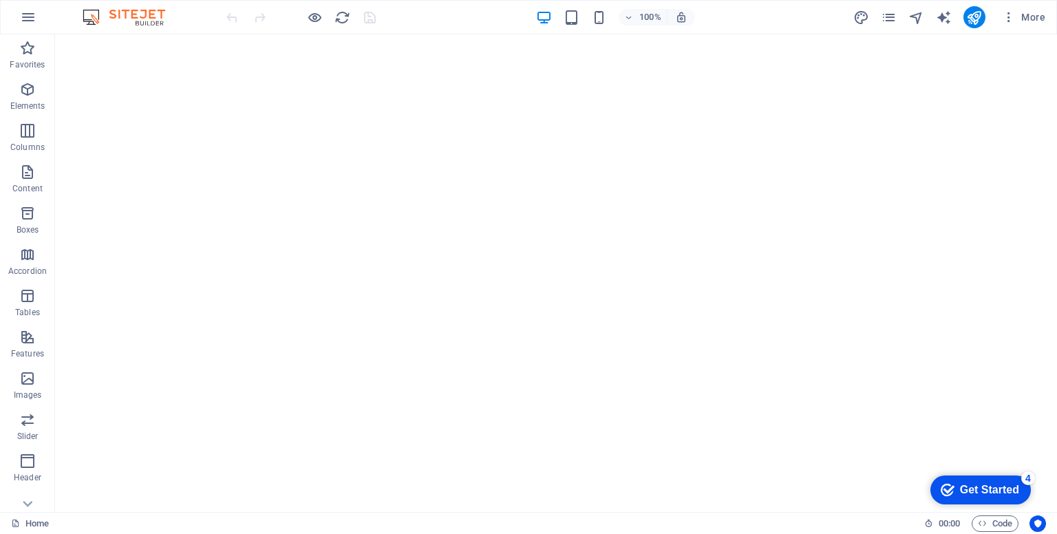
click at [1031, 504] on div "checkmark Get Started 4" at bounding box center [981, 490] width 100 height 29
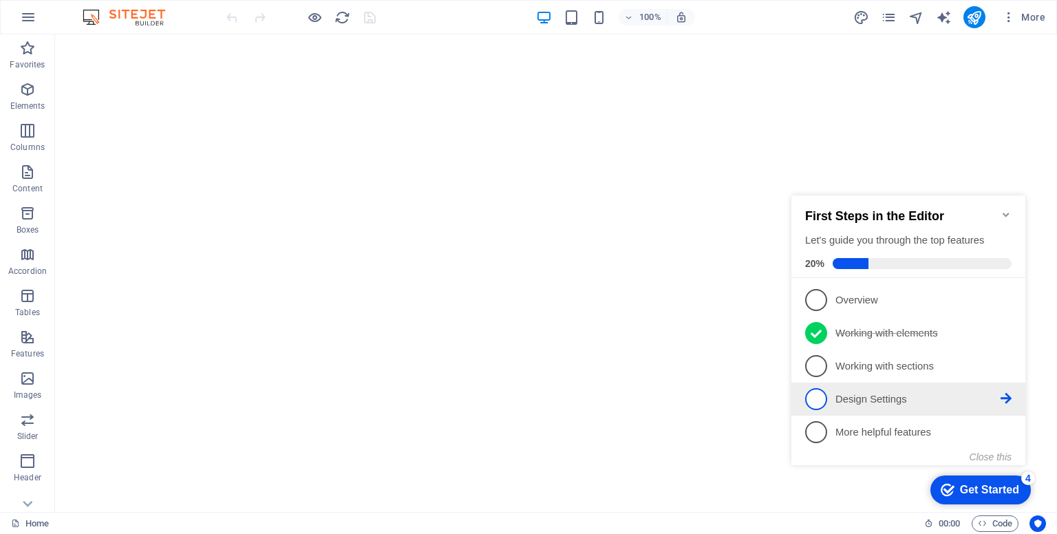
click at [892, 395] on p "Design Settings - incomplete" at bounding box center [918, 399] width 165 height 14
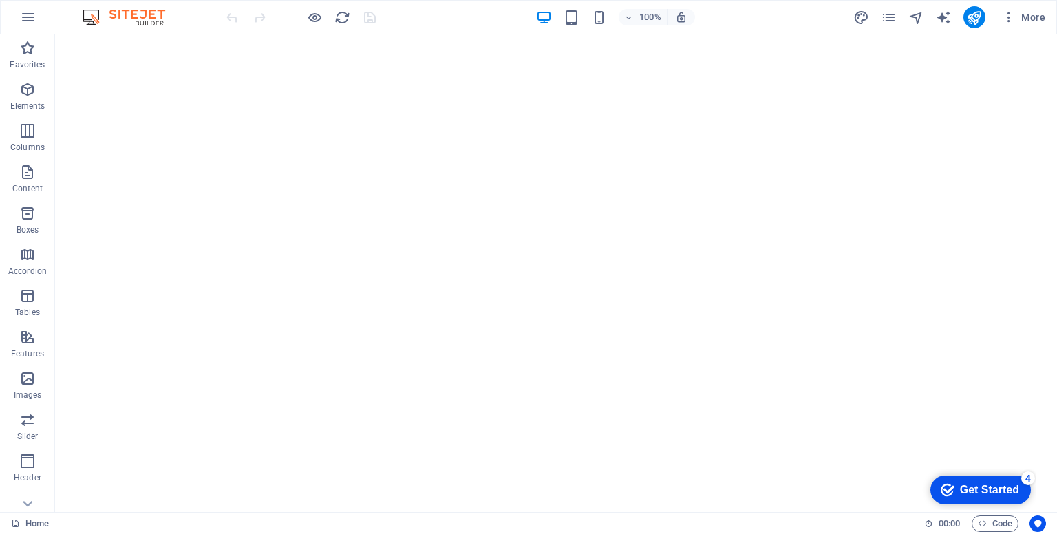
click at [1031, 504] on div "checkmark Get Started 4" at bounding box center [981, 490] width 100 height 29
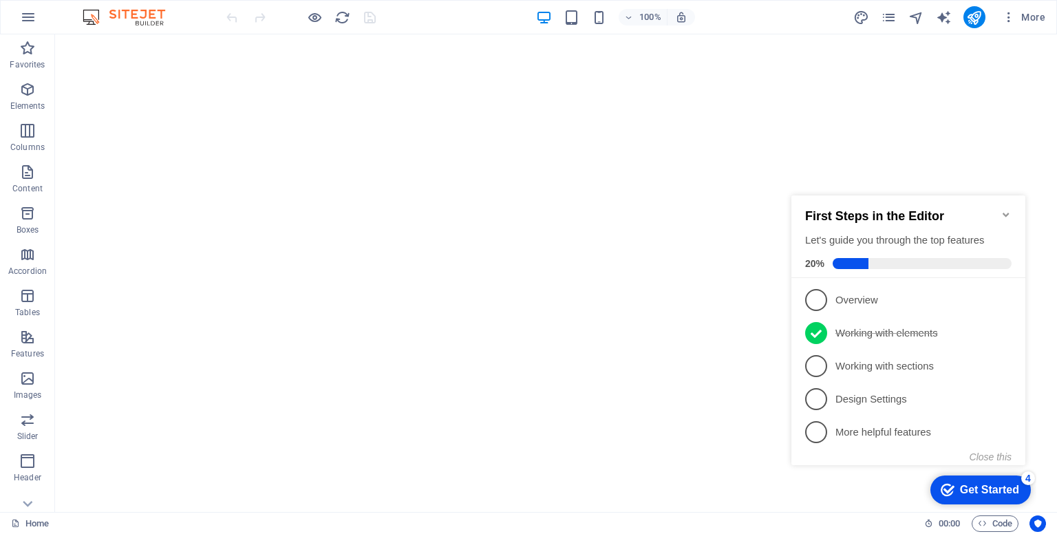
click at [1033, 478] on div "4" at bounding box center [1028, 478] width 14 height 14
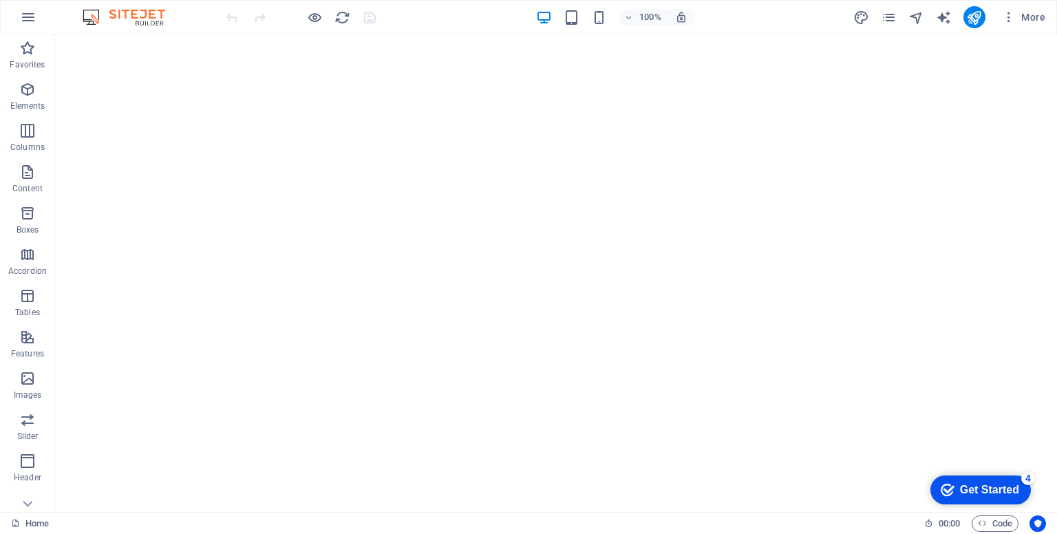
click at [1035, 485] on div "4" at bounding box center [1028, 478] width 14 height 14
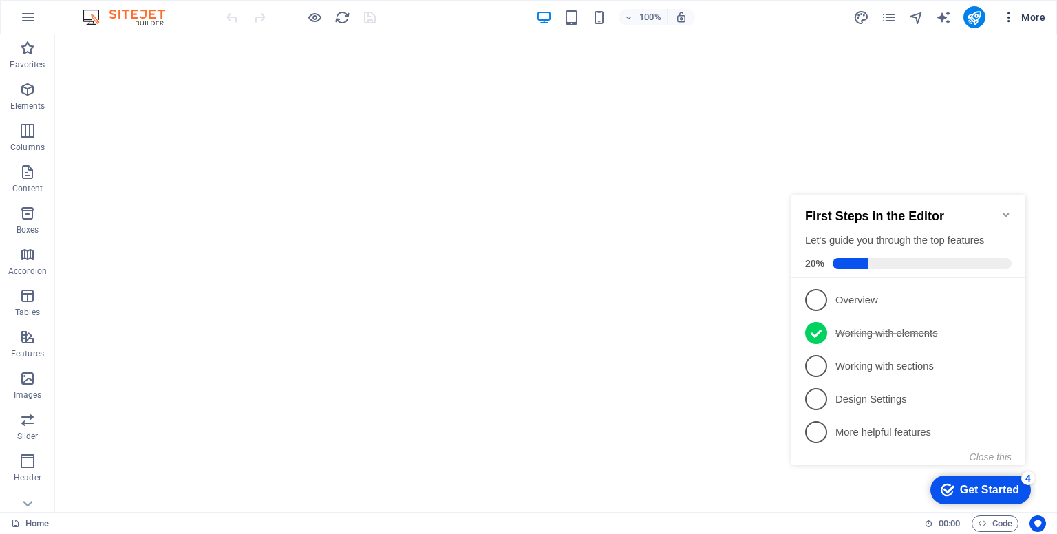
click at [1039, 20] on span "More" at bounding box center [1023, 17] width 43 height 14
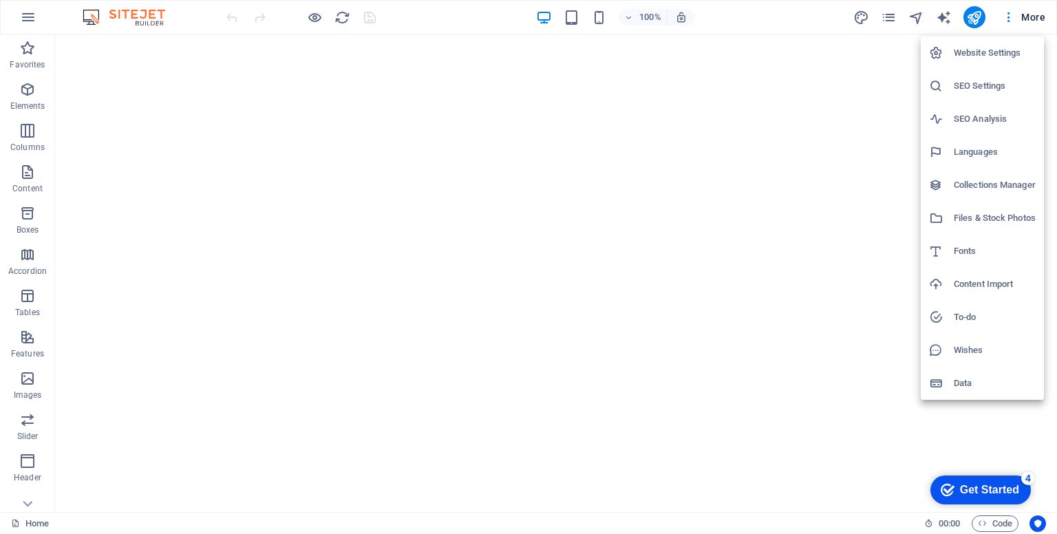
click at [825, 81] on div at bounding box center [528, 267] width 1057 height 534
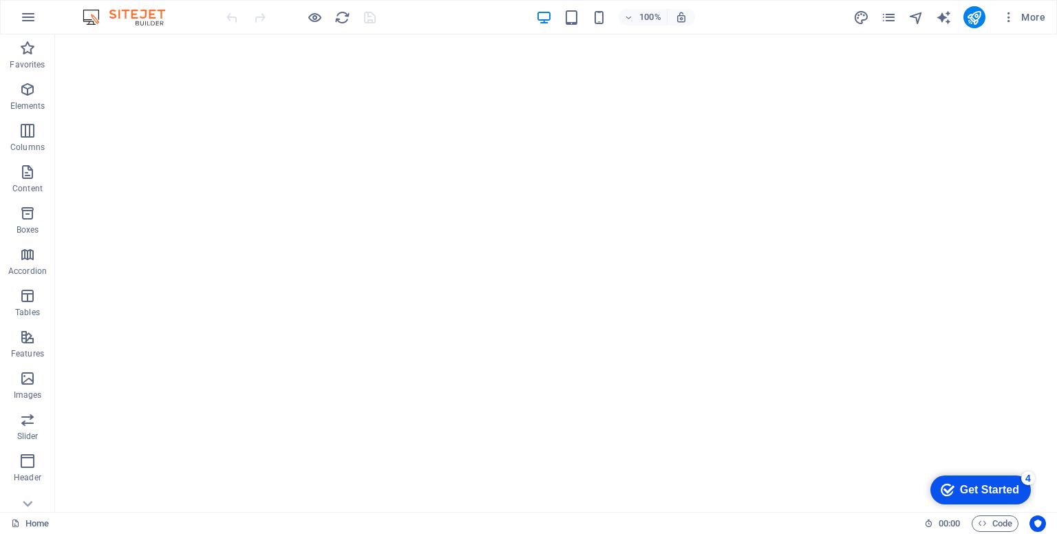
click at [971, 482] on div "checkmark Get Started 4" at bounding box center [981, 490] width 100 height 29
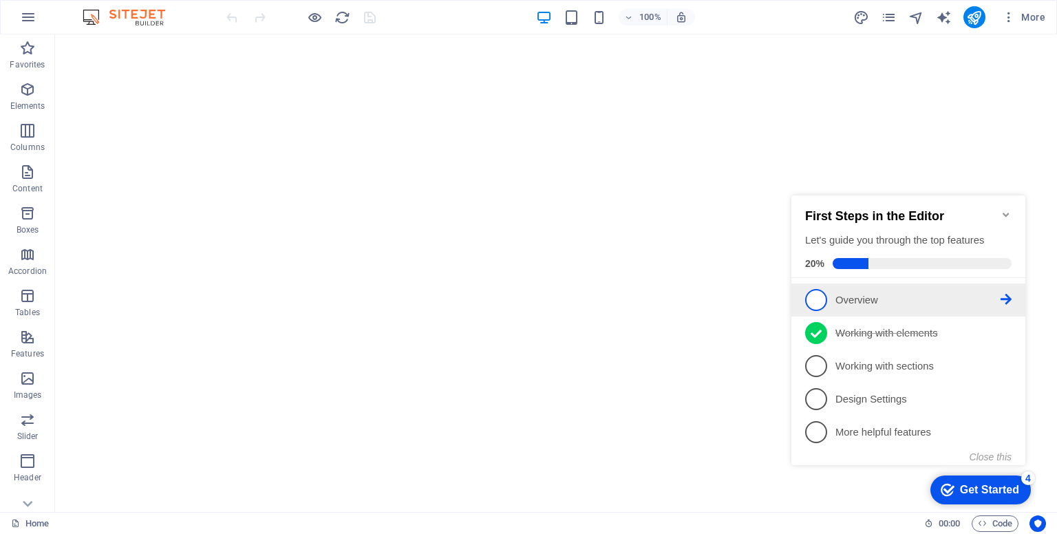
click at [836, 298] on p "Overview - incomplete" at bounding box center [918, 300] width 165 height 14
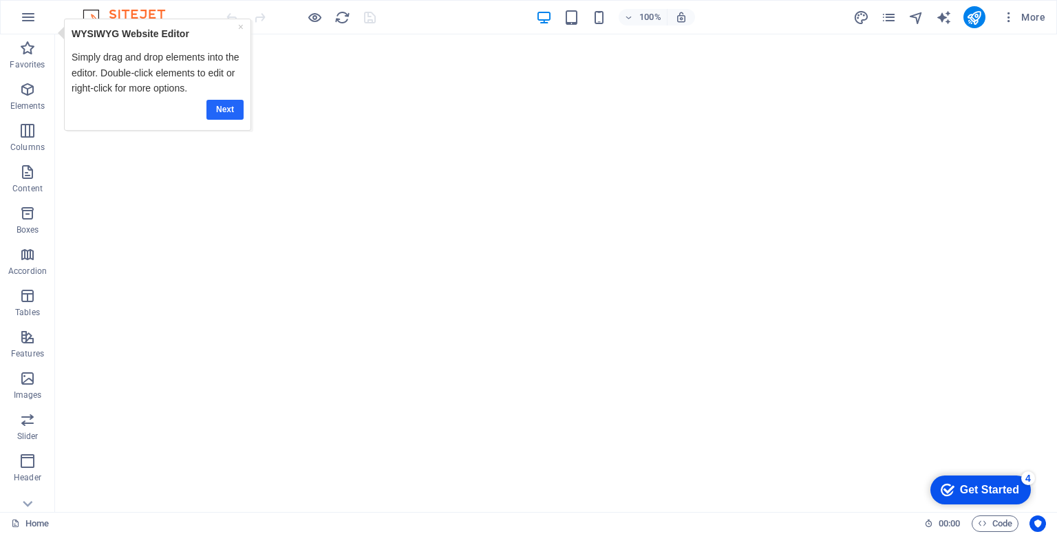
click at [222, 107] on link "Next" at bounding box center [224, 109] width 37 height 20
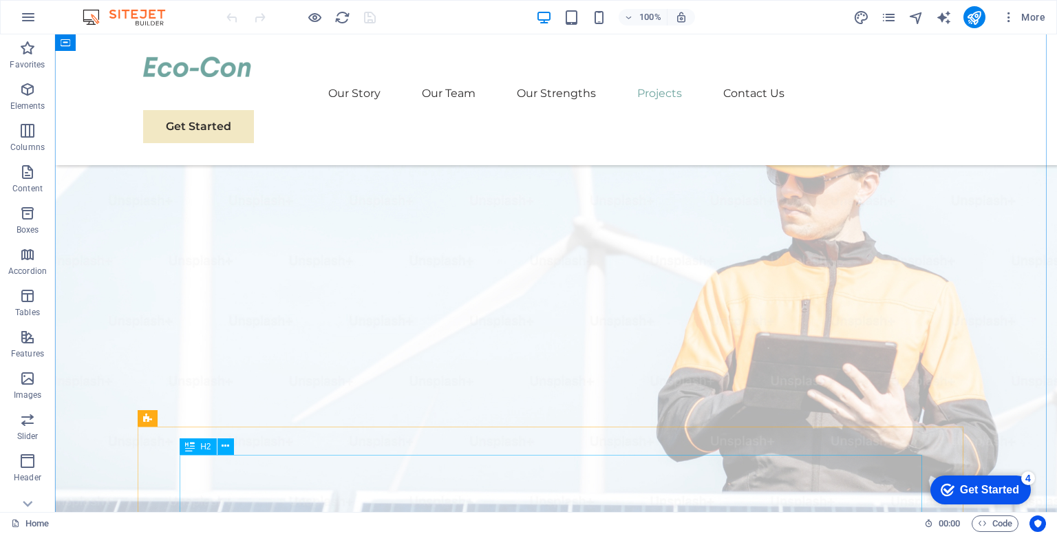
scroll to position [4955, 0]
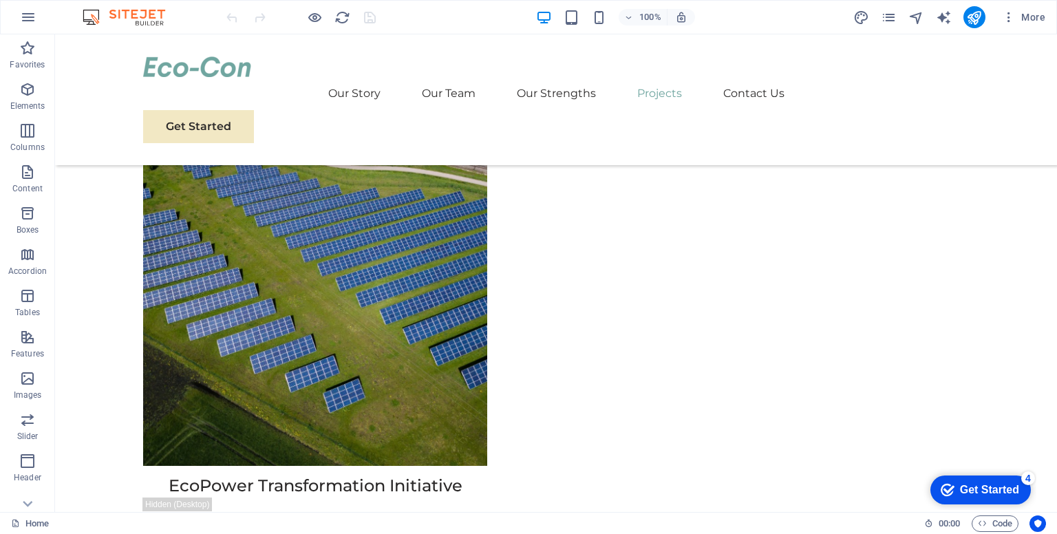
click at [975, 489] on div "Get Started" at bounding box center [989, 490] width 59 height 12
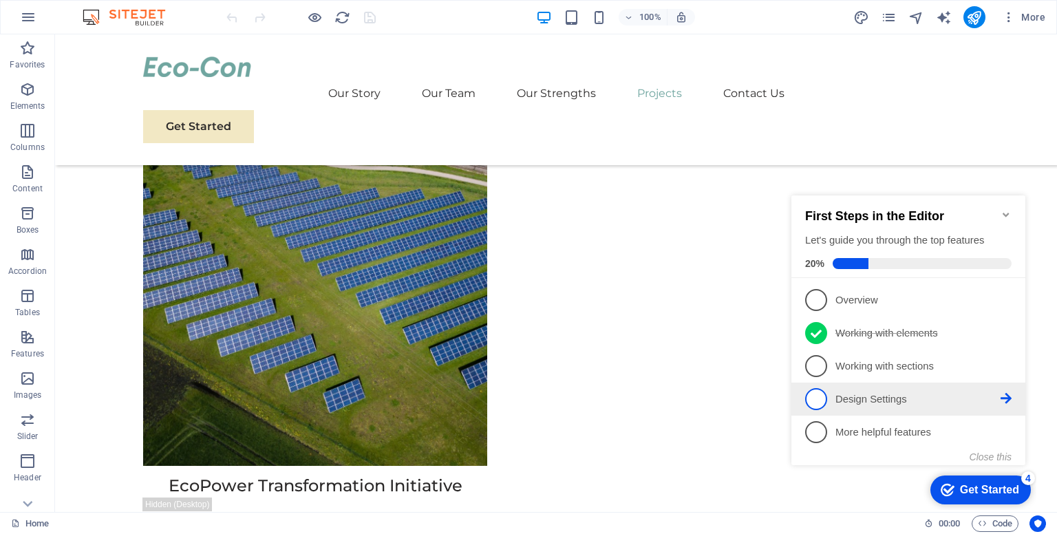
click at [879, 408] on li "4 Design Settings - incomplete" at bounding box center [909, 399] width 234 height 33
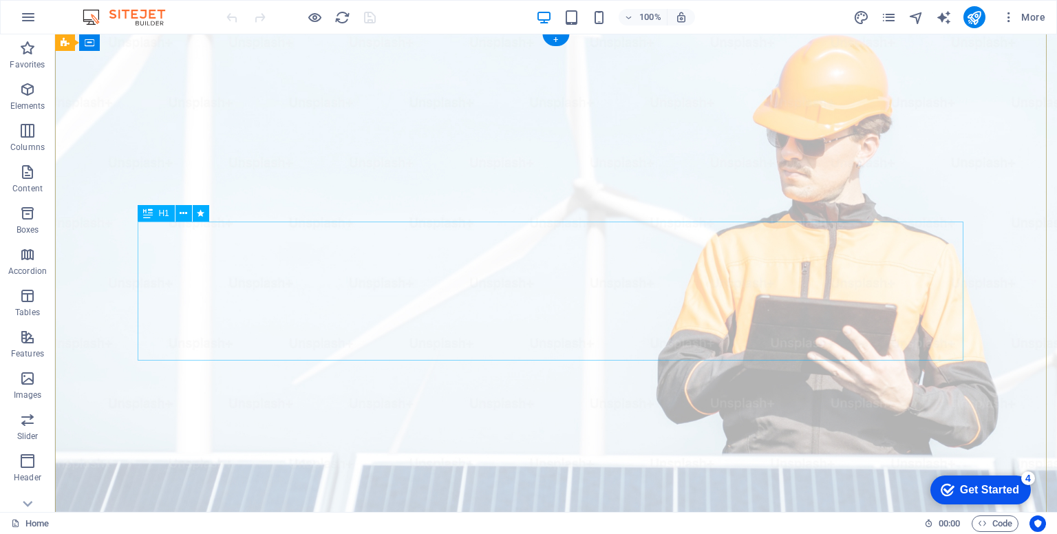
scroll to position [0, 0]
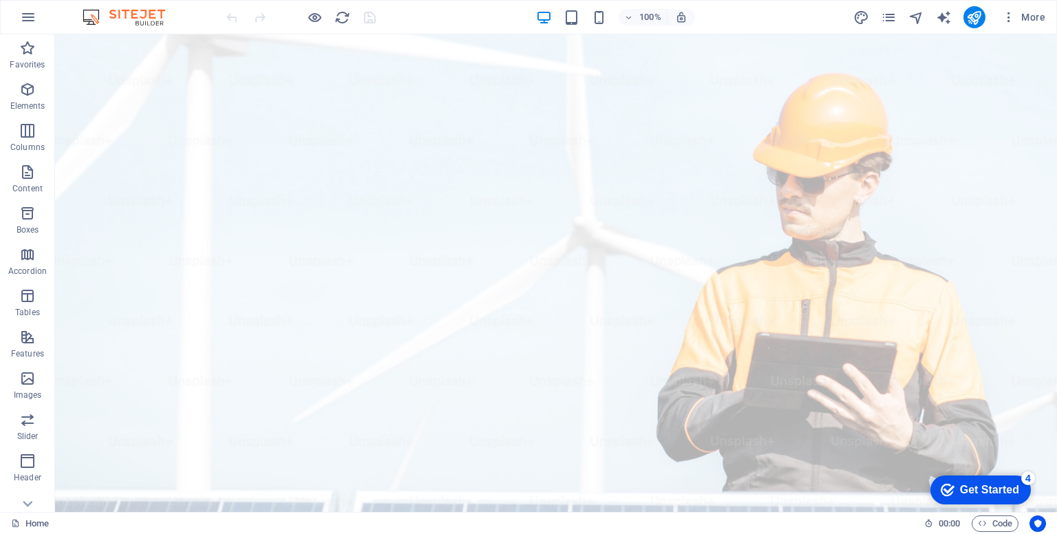
click at [1026, 479] on div "4" at bounding box center [1028, 478] width 14 height 14
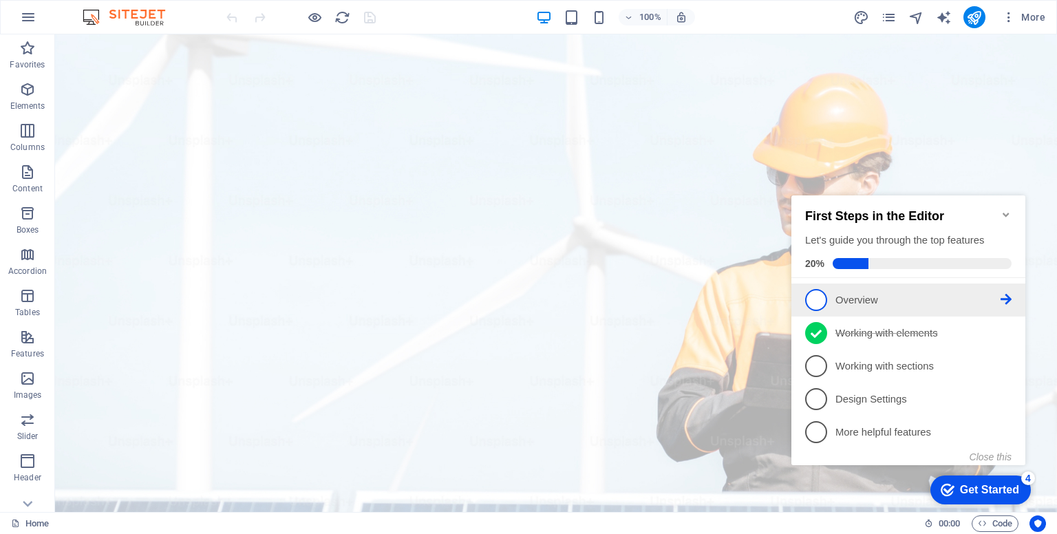
click at [884, 303] on p "Overview - incomplete" at bounding box center [918, 300] width 165 height 14
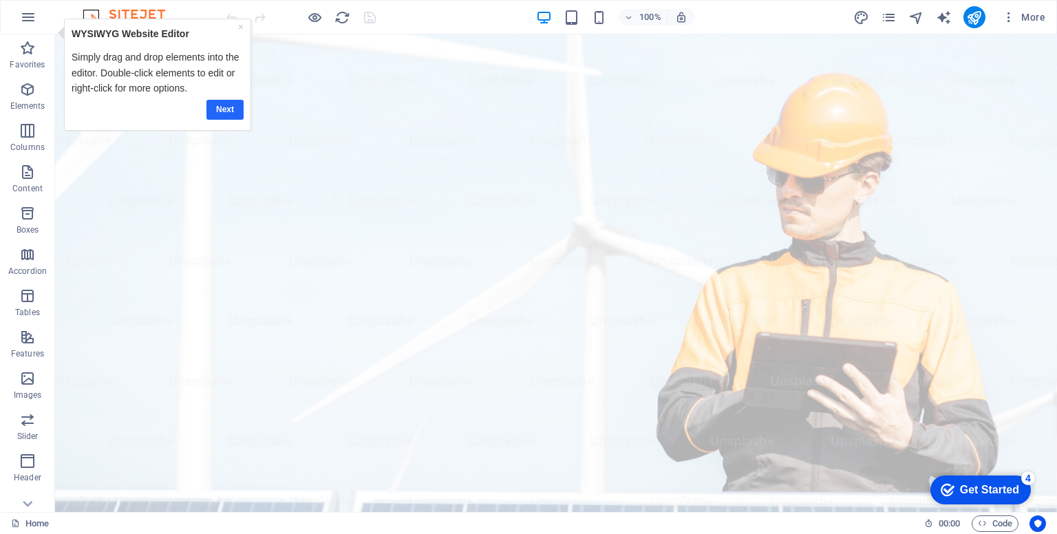
click at [235, 100] on div "Next" at bounding box center [158, 109] width 172 height 27
click at [233, 27] on p "WYSIWYG Website Editor" at bounding box center [158, 32] width 172 height 15
click at [246, 19] on div "× WYSIWYG Website Editor Simply drag and drop elements into the editor. Double-…" at bounding box center [157, 74] width 187 height 112
click at [242, 24] on link "×" at bounding box center [241, 26] width 6 height 11
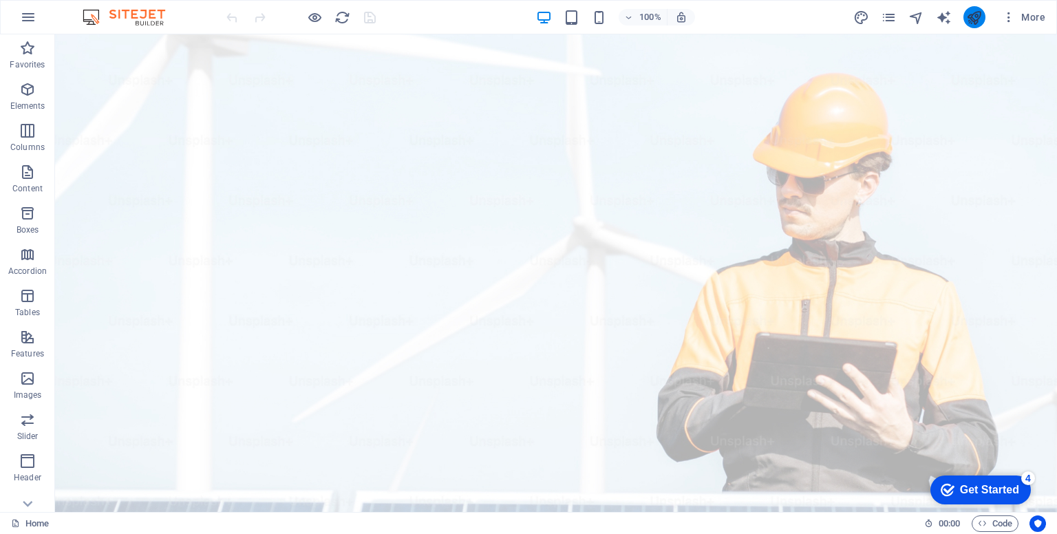
click at [972, 18] on icon "publish" at bounding box center [974, 18] width 16 height 16
